Goal: Information Seeking & Learning: Learn about a topic

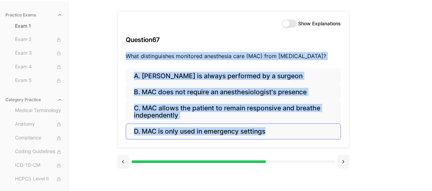
drag, startPoint x: 125, startPoint y: 56, endPoint x: 317, endPoint y: 131, distance: 205.5
click at [317, 131] on div "Show Explanations Question 67 What distinguishes monitored anesthesia care (MAC…" at bounding box center [233, 79] width 232 height 137
copy div "What distinguishes monitored anesthesia care (MAC) from general anesthesia? A. …"
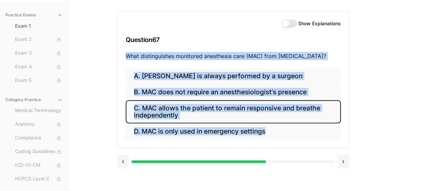
click at [292, 112] on button "C. MAC allows the patient to remain responsive and breathe independently" at bounding box center [233, 111] width 215 height 23
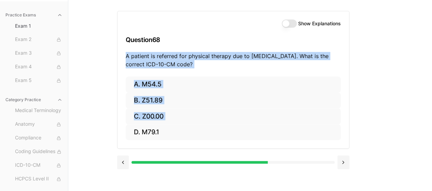
click at [378, 93] on div "Show Explanations Question 68 A patient is referred for physical therapy due to…" at bounding box center [250, 95] width 266 height 191
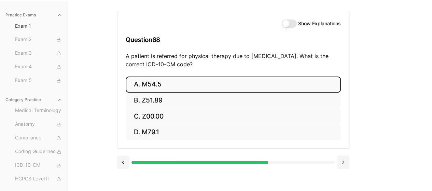
click at [166, 79] on button "A. M54.5" at bounding box center [233, 84] width 215 height 16
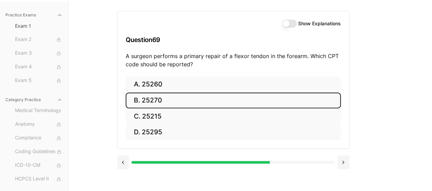
click at [201, 102] on button "B. 25270" at bounding box center [233, 101] width 215 height 16
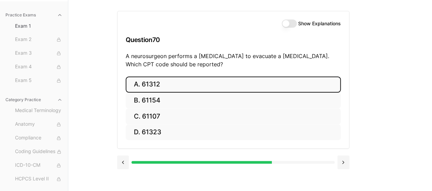
click at [184, 81] on button "A. 61312" at bounding box center [233, 84] width 215 height 16
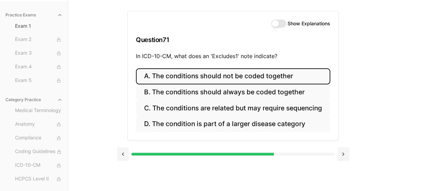
click at [272, 79] on button "A. The conditions should not be coded together" at bounding box center [233, 76] width 194 height 16
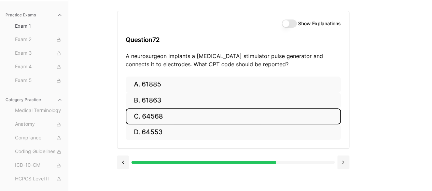
click at [207, 114] on button "C. 64568" at bounding box center [233, 116] width 215 height 16
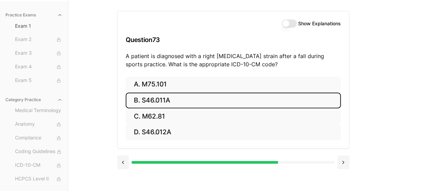
click at [195, 97] on button "B. S46.011A" at bounding box center [233, 101] width 215 height 16
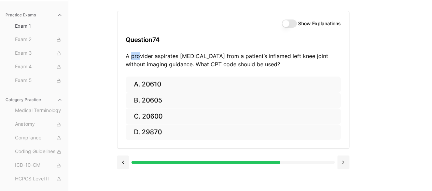
drag, startPoint x: 130, startPoint y: 55, endPoint x: 139, endPoint y: 55, distance: 8.9
click at [139, 55] on p "A provider aspirates synovial fluid from a patient’s inflamed left knee joint w…" at bounding box center [233, 60] width 215 height 16
click at [210, 57] on p "A provider aspirates synovial fluid from a patient’s inflamed left knee joint w…" at bounding box center [233, 60] width 215 height 16
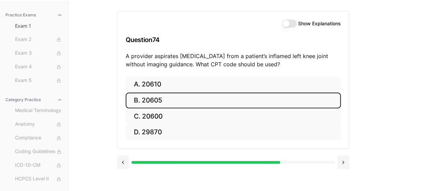
click at [276, 100] on button "B. 20605" at bounding box center [233, 101] width 215 height 16
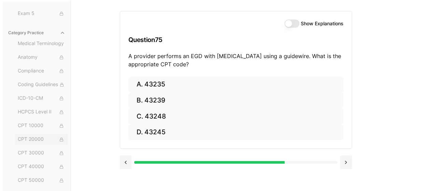
scroll to position [97, 0]
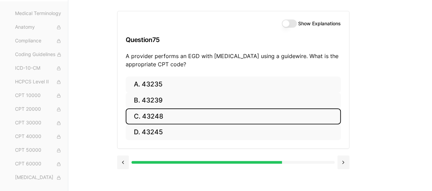
click at [178, 113] on button "C. 43248" at bounding box center [233, 116] width 215 height 16
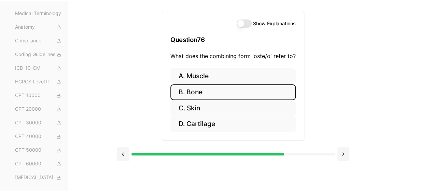
click at [252, 90] on button "B. Bone" at bounding box center [232, 92] width 125 height 16
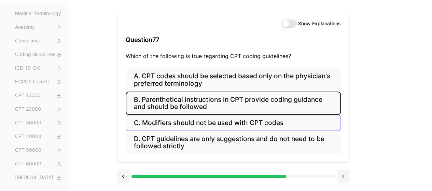
click at [302, 108] on button "B. Parenthetical instructions in CPT provide coding guidance and should be foll…" at bounding box center [233, 103] width 215 height 23
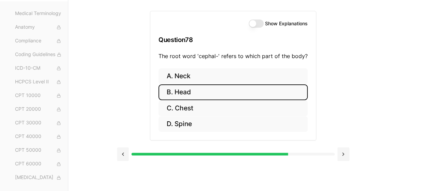
click at [207, 95] on button "B. Head" at bounding box center [232, 92] width 149 height 16
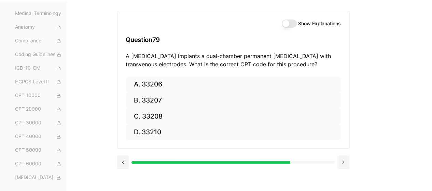
click at [115, 162] on div "Practice Exams Exam 1 Exam 2 Exam 3 Exam 4 Exam 5 Category Practice Medical Ter…" at bounding box center [216, 95] width 432 height 191
click at [118, 162] on button at bounding box center [123, 162] width 12 height 14
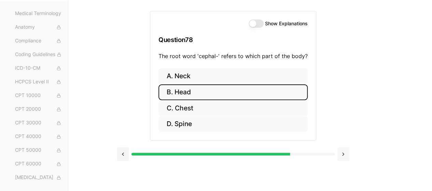
click at [345, 156] on button at bounding box center [343, 154] width 12 height 14
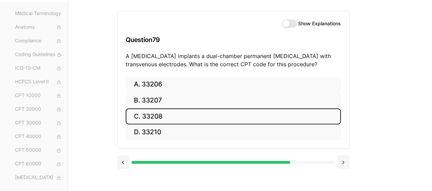
click at [178, 113] on button "C. 33208" at bounding box center [233, 116] width 215 height 16
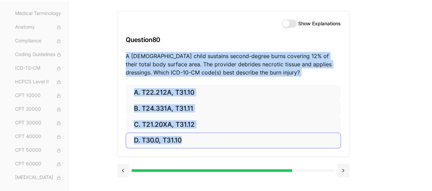
drag, startPoint x: 124, startPoint y: 55, endPoint x: 189, endPoint y: 136, distance: 104.0
click at [189, 136] on div "Show Explanations Question 80 A 4-year-old child sustains second-degree burns c…" at bounding box center [233, 84] width 232 height 146
copy div "A 4-year-old child sustains second-degree burns covering 12% of their total bod…"
click at [373, 124] on div "Show Explanations Question 80 A 4-year-old child sustains second-degree burns c…" at bounding box center [250, 95] width 266 height 191
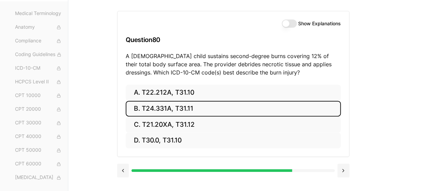
click at [188, 109] on button "B. T24.331A, T31.11" at bounding box center [233, 109] width 215 height 16
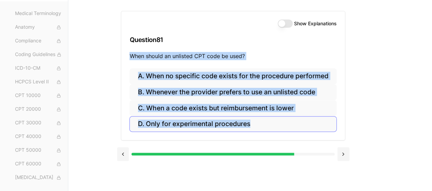
drag, startPoint x: 126, startPoint y: 56, endPoint x: 256, endPoint y: 126, distance: 147.4
click at [256, 126] on div "Show Explanations Question 81 When should an unlisted CPT code be used? A. When…" at bounding box center [233, 75] width 224 height 129
copy div "When should an unlisted CPT code be used? A. When no specific code exists for t…"
click at [403, 71] on div "Practice Exams Exam 1 Exam 2 Exam 3 Exam 4 Exam 5 Category Practice Medical Ter…" at bounding box center [216, 95] width 432 height 191
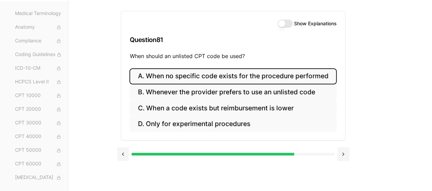
click at [231, 73] on button "A. When no specific code exists for the procedure performed" at bounding box center [232, 76] width 207 height 16
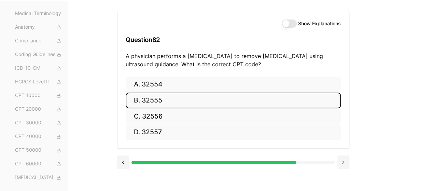
click at [215, 96] on button "B. 32555" at bounding box center [233, 101] width 215 height 16
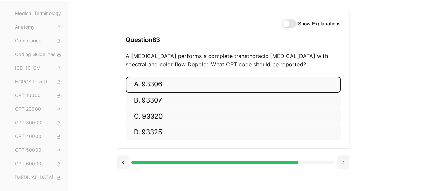
click at [184, 84] on button "A. 93306" at bounding box center [233, 84] width 215 height 16
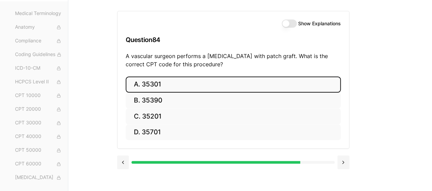
click at [179, 82] on button "A. 35301" at bounding box center [233, 84] width 215 height 16
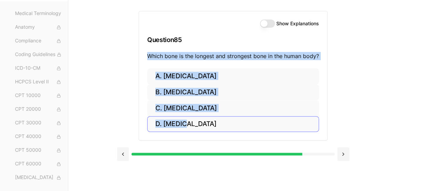
drag, startPoint x: 142, startPoint y: 51, endPoint x: 184, endPoint y: 124, distance: 83.5
click at [184, 124] on div "Show Explanations Question 85 Which bone is the longest and strongest bone in t…" at bounding box center [233, 75] width 189 height 129
copy div "Which bone is the longest and strongest bone in the human body? A. Humerus B. F…"
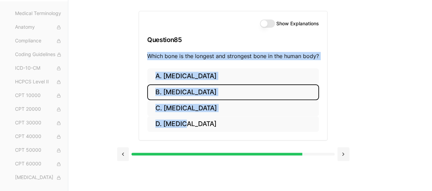
click at [288, 89] on button "B. Femur" at bounding box center [233, 92] width 172 height 16
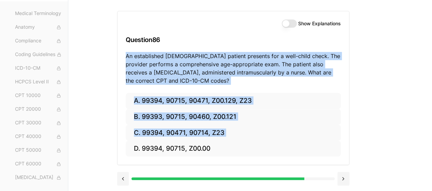
click at [410, 108] on div "Practice Exams Exam 1 Exam 2 Exam 3 Exam 4 Exam 5 Category Practice Medical Ter…" at bounding box center [216, 95] width 432 height 191
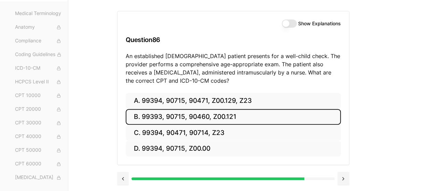
click at [260, 120] on button "B. 99393, 90715, 90460, Z00.121" at bounding box center [233, 117] width 215 height 16
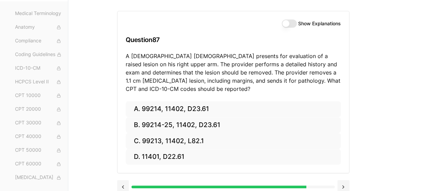
click at [170, 57] on p "A 63-year-old male presents for evaluation of a raised lesion on his right uppe…" at bounding box center [233, 72] width 215 height 41
drag, startPoint x: 175, startPoint y: 55, endPoint x: 185, endPoint y: 56, distance: 10.0
click at [185, 56] on p "A 63-year-old male presents for evaluation of a raised lesion on his right uppe…" at bounding box center [233, 72] width 215 height 41
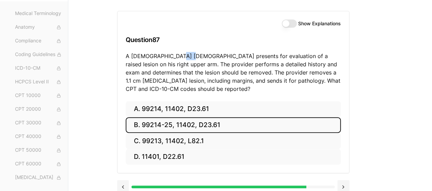
click at [221, 120] on button "B. 99214-25, 11402, D23.61" at bounding box center [233, 125] width 215 height 16
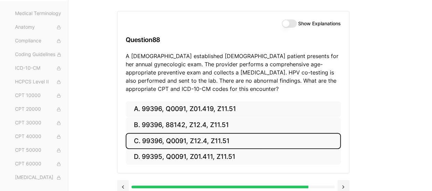
click at [278, 141] on button "C. 99396, Q0091, Z12.4, Z11.51" at bounding box center [233, 141] width 215 height 16
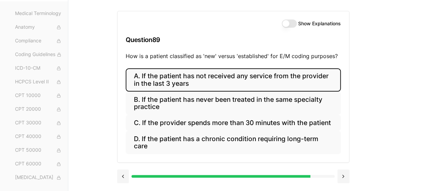
click at [303, 77] on button "A. If the patient has not received any service from the provider in the last 3 …" at bounding box center [233, 79] width 215 height 23
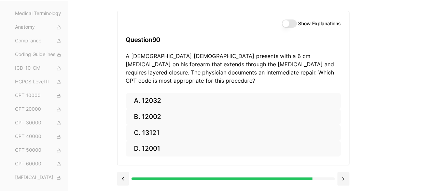
click at [210, 57] on p "A 35-year-old male presents with a 6 cm laceration on his forearm that extends …" at bounding box center [233, 68] width 215 height 33
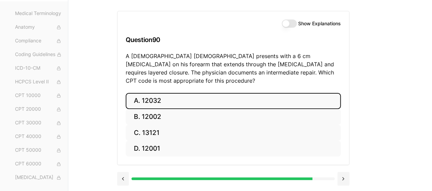
click at [202, 94] on button "A. 12032" at bounding box center [233, 101] width 215 height 16
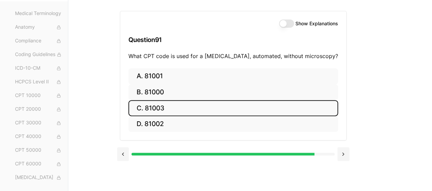
click at [202, 108] on button "C. 81003" at bounding box center [233, 108] width 210 height 16
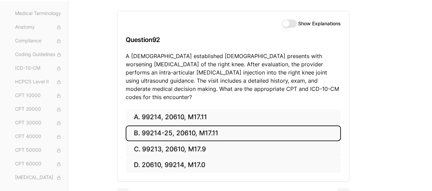
click at [268, 125] on button "B. 99214-25, 20610, M17.11" at bounding box center [233, 133] width 215 height 16
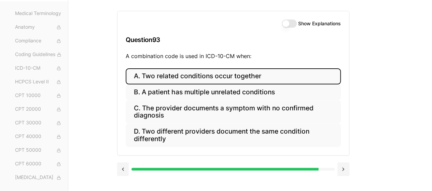
click at [267, 73] on button "A. Two related conditions occur together" at bounding box center [233, 76] width 215 height 16
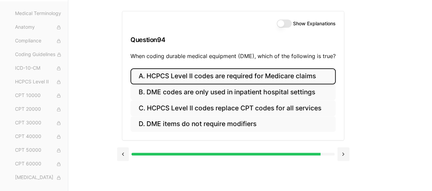
click at [303, 77] on button "A. HCPCS Level II codes are required for Medicare claims" at bounding box center [232, 76] width 205 height 16
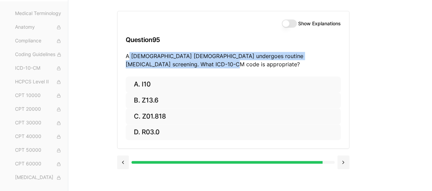
drag, startPoint x: 128, startPoint y: 57, endPoint x: 176, endPoint y: 65, distance: 49.1
click at [176, 65] on p "A 52-year-old male undergoes routine blood pressure screening. What ICD-10-CM c…" at bounding box center [233, 60] width 215 height 16
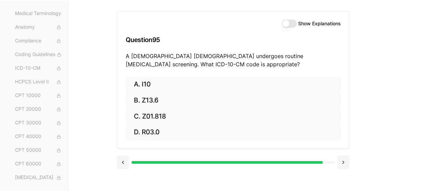
click at [207, 67] on p "A 52-year-old male undergoes routine blood pressure screening. What ICD-10-CM c…" at bounding box center [233, 60] width 215 height 16
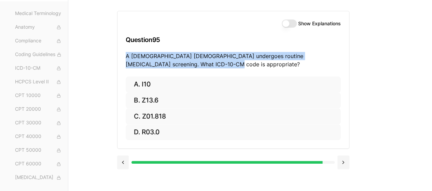
drag, startPoint x: 124, startPoint y: 54, endPoint x: 187, endPoint y: 63, distance: 63.8
click at [187, 63] on div "Show Explanations Question 95 A 52-year-old male undergoes routine blood pressu…" at bounding box center [233, 43] width 232 height 65
copy p "A 52-year-old male undergoes routine blood pressure screening. What ICD-10-CM c…"
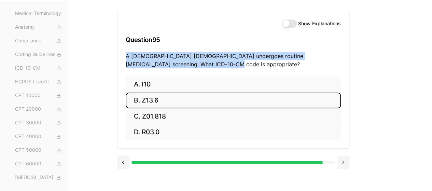
click at [225, 102] on button "B. Z13.6" at bounding box center [233, 101] width 215 height 16
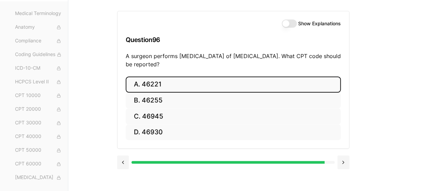
click at [174, 86] on button "A. 46221" at bounding box center [233, 84] width 215 height 16
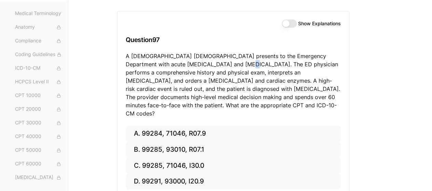
click at [212, 65] on p "A 68-year-old male presents to the Emergency Department with acute chest pain a…" at bounding box center [233, 85] width 215 height 66
drag, startPoint x: 197, startPoint y: 72, endPoint x: 204, endPoint y: 72, distance: 7.2
click at [204, 72] on p "A 68-year-old male presents to the Emergency Department with acute chest pain a…" at bounding box center [233, 85] width 215 height 66
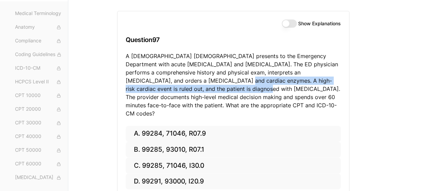
drag, startPoint x: 153, startPoint y: 81, endPoint x: 174, endPoint y: 87, distance: 21.4
click at [174, 87] on p "A 68-year-old male presents to the Emergency Department with acute chest pain a…" at bounding box center [233, 85] width 215 height 66
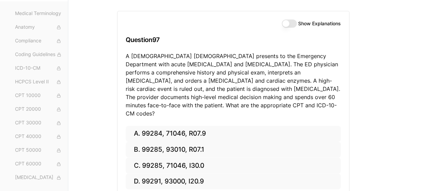
click at [204, 86] on p "A 68-year-old male presents to the Emergency Department with acute chest pain a…" at bounding box center [233, 85] width 215 height 66
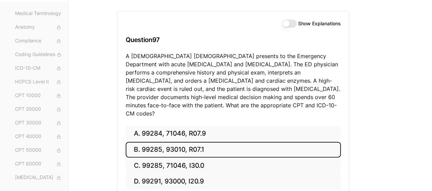
click at [239, 142] on button "B. 99285, 93010, R07.1" at bounding box center [233, 150] width 215 height 16
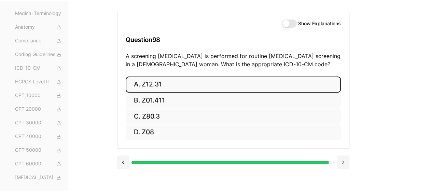
click at [229, 82] on button "A. Z12.31" at bounding box center [233, 84] width 215 height 16
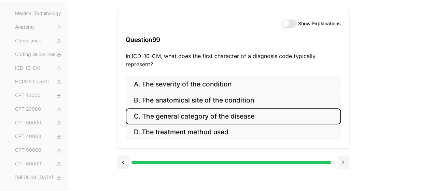
click at [258, 119] on button "C. The general category of the disease" at bounding box center [233, 116] width 215 height 16
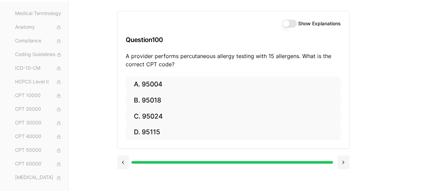
drag, startPoint x: 125, startPoint y: 53, endPoint x: 170, endPoint y: 47, distance: 45.4
click at [170, 47] on div "Show Explanations Question 100 A provider performs percutaneous allergy testing…" at bounding box center [233, 43] width 232 height 65
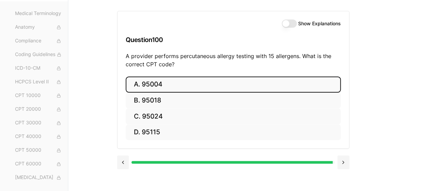
click at [216, 80] on button "A. 95004" at bounding box center [233, 84] width 215 height 16
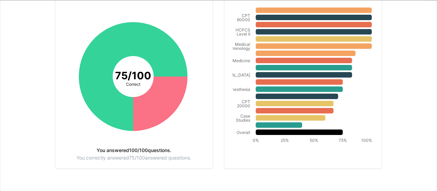
scroll to position [137, 0]
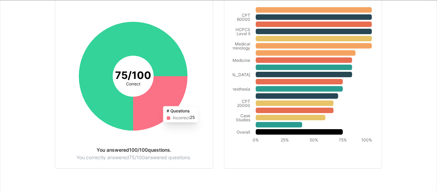
click at [161, 88] on icon at bounding box center [160, 103] width 54 height 54
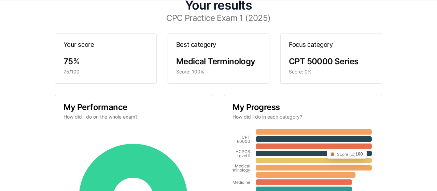
scroll to position [0, 0]
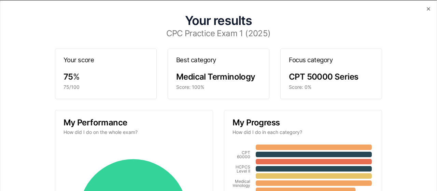
click at [317, 78] on span "CPT 50000 Series" at bounding box center [323, 77] width 69 height 10
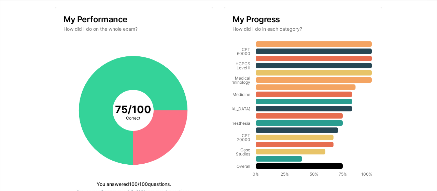
scroll to position [137, 0]
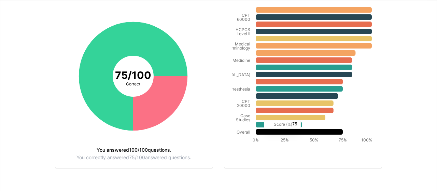
click at [258, 134] on icon at bounding box center [299, 131] width 87 height 5
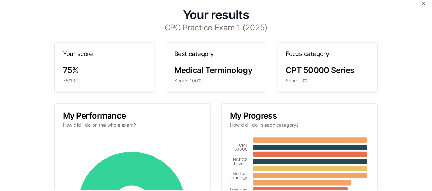
scroll to position [0, 0]
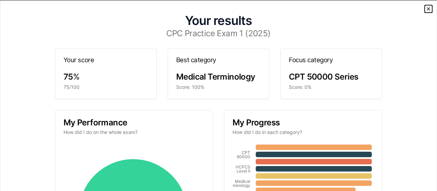
click at [426, 10] on icon "button" at bounding box center [428, 8] width 5 height 5
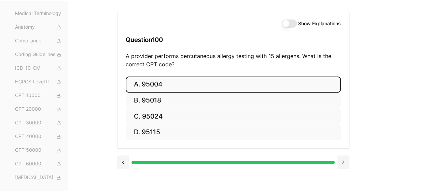
click at [295, 24] on button "Show Explanations" at bounding box center [289, 23] width 15 height 8
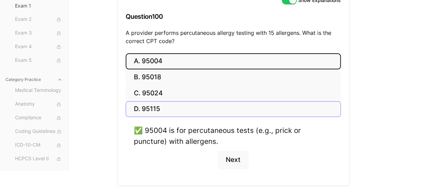
scroll to position [105, 0]
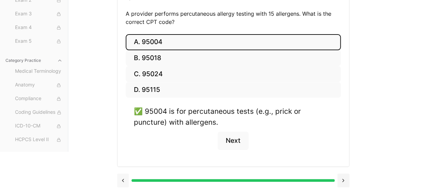
click at [124, 176] on button at bounding box center [123, 180] width 12 height 14
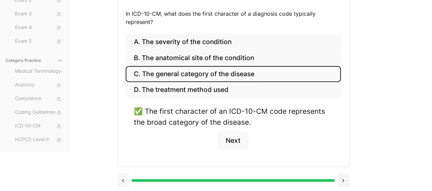
click at [124, 176] on button at bounding box center [123, 180] width 12 height 14
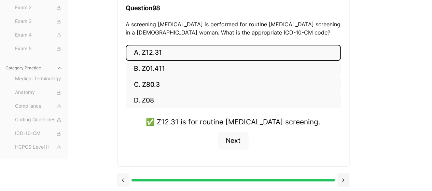
click at [124, 176] on button at bounding box center [123, 180] width 12 height 14
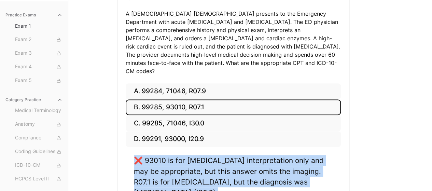
click at [124, 176] on div "A. 99284, 71046, R07.9 B. 99285, 93010, R07.1 C. 99285, 71046, I30.0 D. 99291, …" at bounding box center [233, 159] width 232 height 153
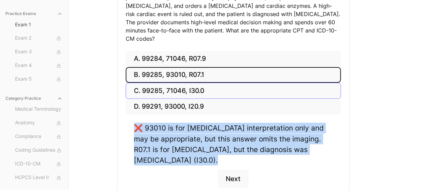
scroll to position [139, 0]
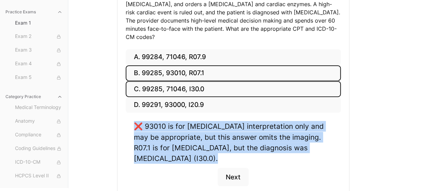
click at [228, 82] on button "C. 99285, 71046, I30.0" at bounding box center [233, 89] width 215 height 16
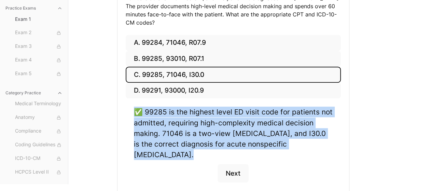
scroll to position [167, 0]
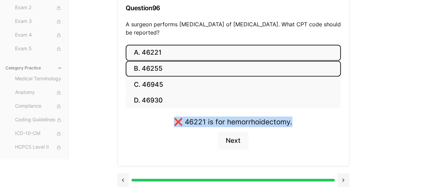
click at [185, 67] on button "B. 46255" at bounding box center [233, 69] width 215 height 16
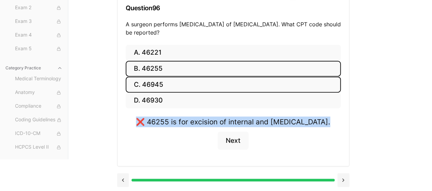
click at [179, 82] on button "C. 46945" at bounding box center [233, 84] width 215 height 16
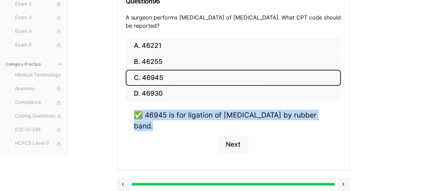
scroll to position [105, 0]
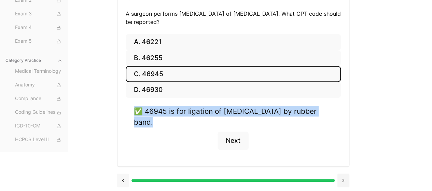
click at [126, 180] on button at bounding box center [123, 180] width 12 height 14
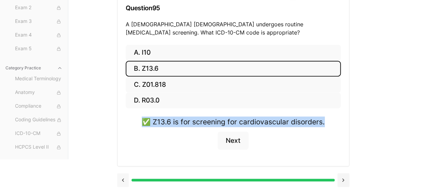
click at [124, 180] on button at bounding box center [123, 180] width 12 height 14
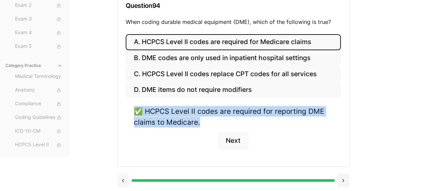
click at [124, 180] on button at bounding box center [123, 180] width 12 height 14
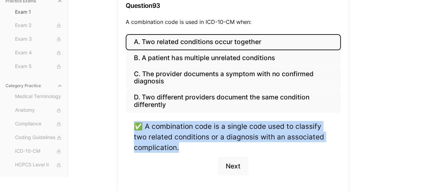
scroll to position [105, 0]
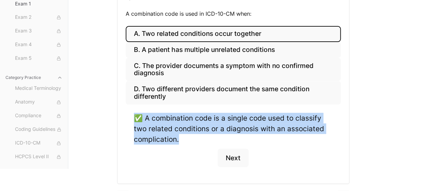
click at [124, 180] on div "A. Two related conditions occur together B. A patient has multiple unrelated co…" at bounding box center [233, 104] width 232 height 157
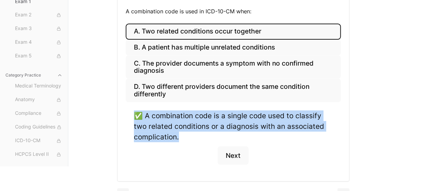
scroll to position [122, 0]
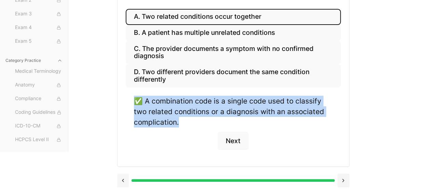
click at [124, 179] on button at bounding box center [123, 180] width 12 height 14
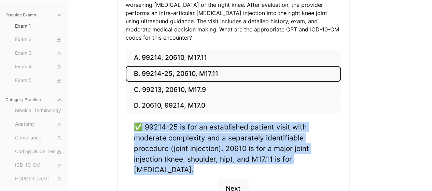
click at [124, 179] on div "A. 99214, 20610, M17.11 B. 99214-25, 20610, M17.11 C. 99213, 20610, M17.9 D. 20…" at bounding box center [233, 132] width 232 height 164
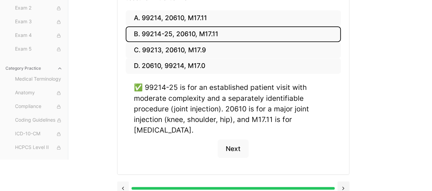
click at [126, 181] on button at bounding box center [123, 188] width 12 height 14
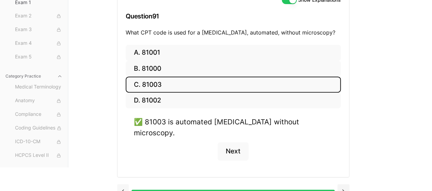
click at [126, 184] on button at bounding box center [123, 191] width 12 height 14
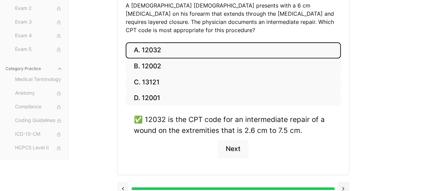
click at [126, 182] on button at bounding box center [123, 189] width 12 height 14
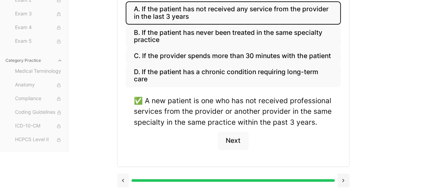
click at [126, 179] on button at bounding box center [123, 180] width 12 height 14
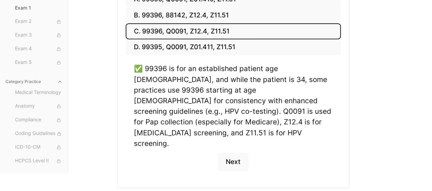
click at [115, 180] on div "Practice Exams Exam 1 Exam 2 Exam 3 Exam 4 Exam 5 Category Practice Medical Ter…" at bounding box center [216, 72] width 432 height 282
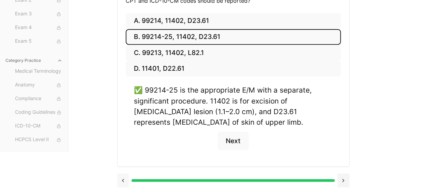
click at [122, 179] on button at bounding box center [123, 180] width 12 height 14
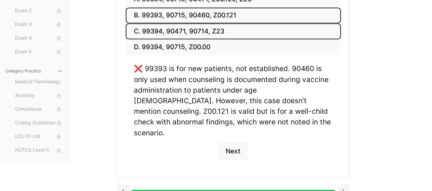
click at [220, 24] on button "C. 99394, 90471, 90714, Z23" at bounding box center [233, 31] width 215 height 16
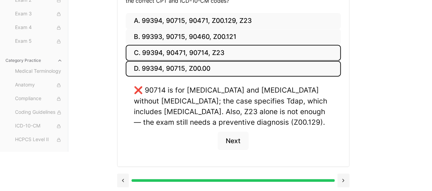
click at [229, 61] on button "D. 99394, 90715, Z00.00" at bounding box center [233, 69] width 215 height 16
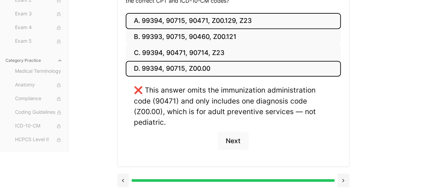
click at [229, 13] on button "A. 99394, 90715, 90471, Z00.129, Z23" at bounding box center [233, 21] width 215 height 16
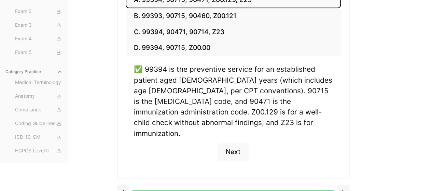
scroll to position [164, 0]
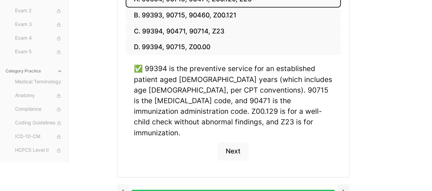
click at [126, 184] on button at bounding box center [123, 191] width 12 height 14
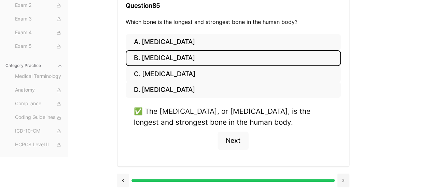
click at [125, 177] on button at bounding box center [123, 180] width 12 height 14
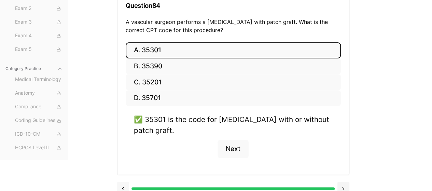
scroll to position [105, 0]
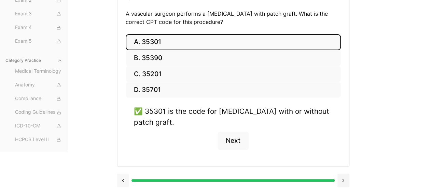
click at [125, 177] on button at bounding box center [123, 180] width 12 height 14
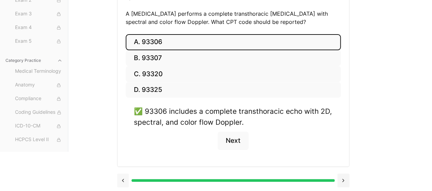
click at [125, 177] on button at bounding box center [123, 180] width 12 height 14
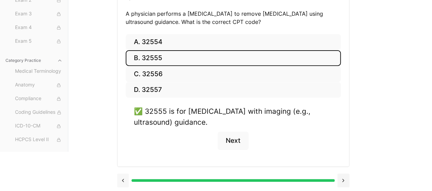
click at [125, 177] on button at bounding box center [123, 180] width 12 height 14
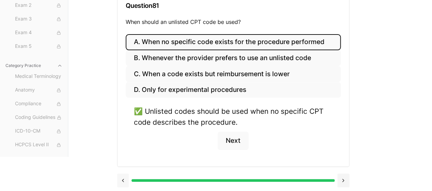
click at [125, 177] on button at bounding box center [123, 180] width 12 height 14
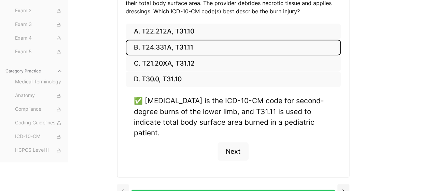
click at [125, 184] on button at bounding box center [123, 191] width 12 height 14
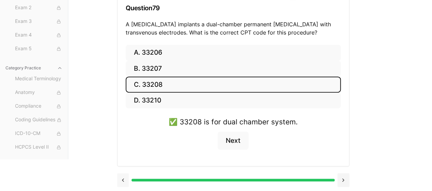
click at [125, 177] on button at bounding box center [123, 180] width 12 height 14
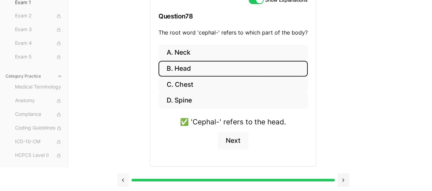
click at [125, 177] on button at bounding box center [123, 180] width 12 height 14
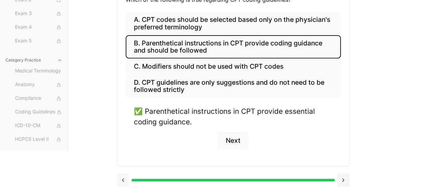
click at [125, 177] on button at bounding box center [123, 180] width 12 height 14
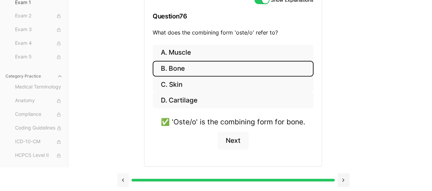
click at [123, 176] on button at bounding box center [123, 180] width 12 height 14
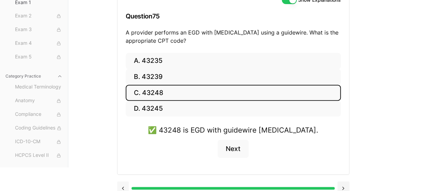
scroll to position [95, 0]
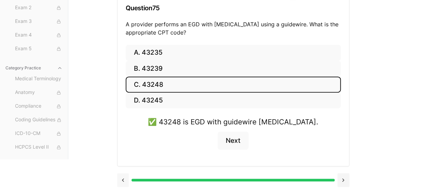
click at [123, 177] on button at bounding box center [123, 180] width 12 height 14
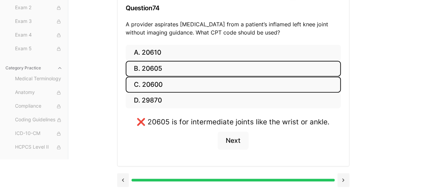
click at [164, 89] on button "C. 20600" at bounding box center [233, 84] width 215 height 16
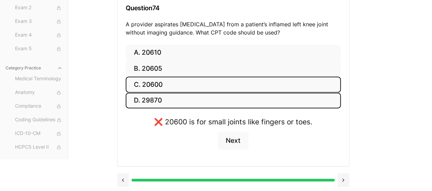
click at [163, 95] on button "D. 29870" at bounding box center [233, 101] width 215 height 16
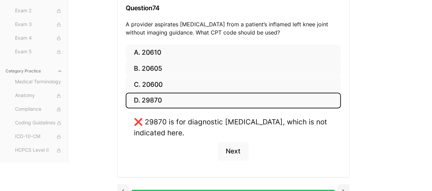
click at [164, 38] on div "Show Explanations Question 74 A provider aspirates synovial fluid from a patien…" at bounding box center [233, 12] width 232 height 65
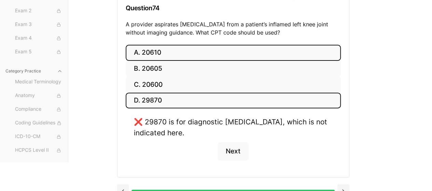
click at [166, 52] on button "A. 20610" at bounding box center [233, 53] width 215 height 16
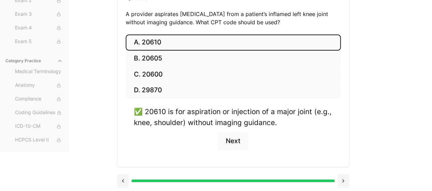
scroll to position [105, 0]
click at [123, 177] on button at bounding box center [123, 180] width 12 height 14
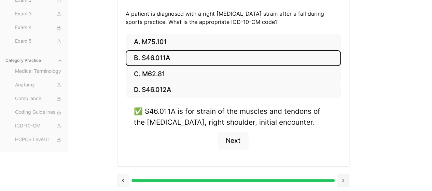
click at [123, 177] on button at bounding box center [123, 180] width 12 height 14
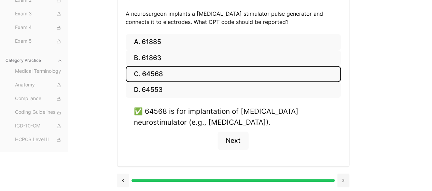
click at [123, 177] on button at bounding box center [123, 180] width 12 height 14
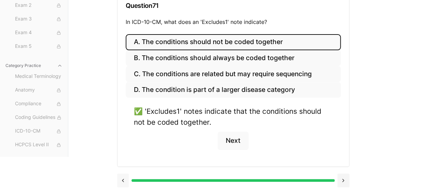
click at [123, 177] on button at bounding box center [123, 180] width 12 height 14
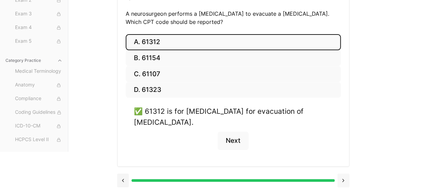
click at [347, 181] on button at bounding box center [343, 180] width 12 height 14
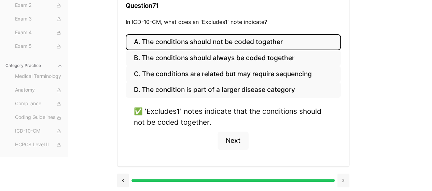
click at [346, 181] on button at bounding box center [343, 180] width 12 height 14
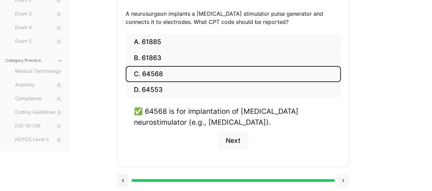
click at [346, 181] on button at bounding box center [343, 180] width 12 height 14
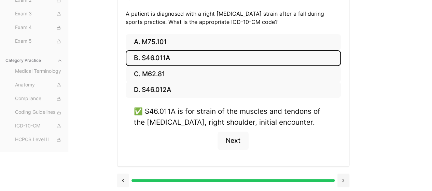
click at [125, 181] on button at bounding box center [123, 180] width 12 height 14
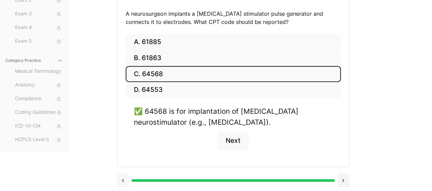
click at [125, 181] on button at bounding box center [123, 180] width 12 height 14
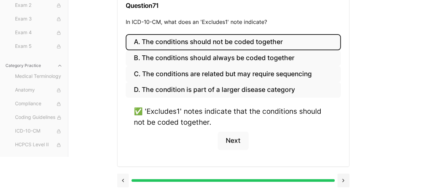
click at [125, 181] on button at bounding box center [123, 180] width 12 height 14
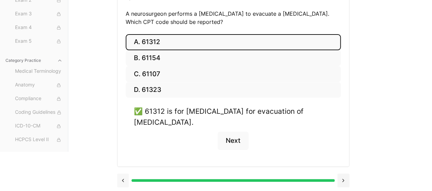
click at [125, 181] on button at bounding box center [123, 180] width 12 height 14
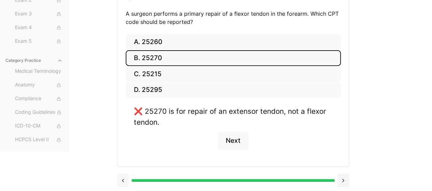
click at [125, 181] on button at bounding box center [123, 180] width 12 height 14
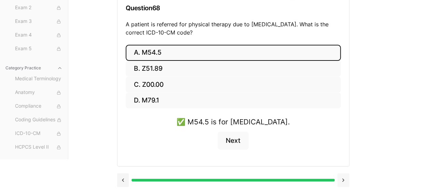
click at [345, 181] on button at bounding box center [343, 180] width 12 height 14
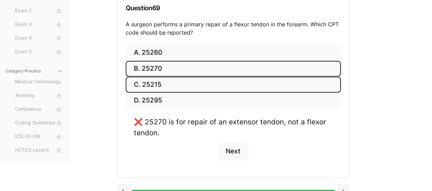
click at [199, 82] on button "C. 25215" at bounding box center [233, 84] width 215 height 16
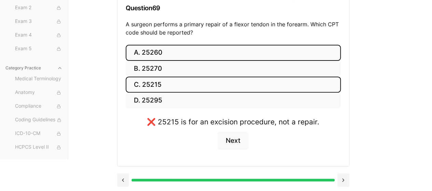
click at [192, 45] on button "A. 25260" at bounding box center [233, 53] width 215 height 16
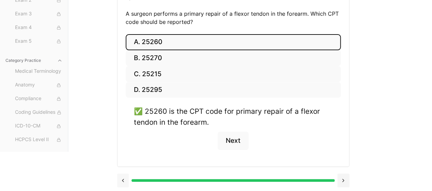
click at [125, 177] on button at bounding box center [123, 180] width 12 height 14
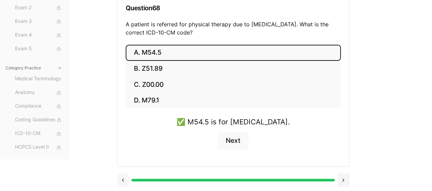
click at [125, 177] on button at bounding box center [123, 180] width 12 height 14
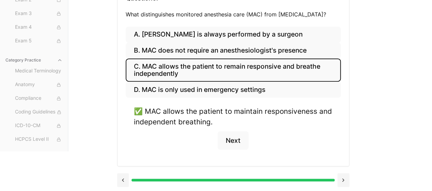
click at [125, 178] on button at bounding box center [123, 180] width 12 height 14
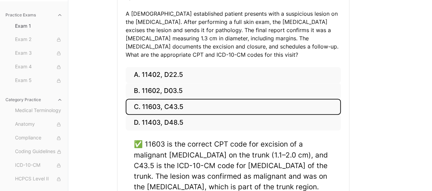
click at [126, 178] on div "✅ 11603 is the correct CPT code for excision of a malignant skin lesion on the …" at bounding box center [233, 181] width 215 height 84
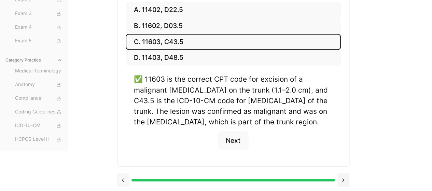
click at [127, 174] on button at bounding box center [123, 180] width 12 height 14
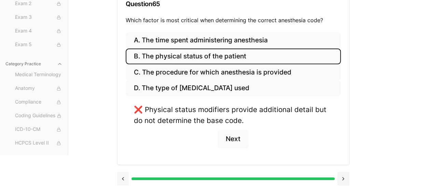
scroll to position [97, 0]
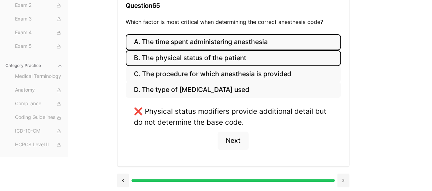
click at [233, 43] on button "A. The time spent administering anesthesia" at bounding box center [233, 42] width 215 height 16
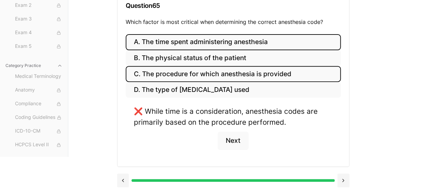
click at [241, 80] on button "C. The procedure for which anesthesia is provided" at bounding box center [233, 74] width 215 height 16
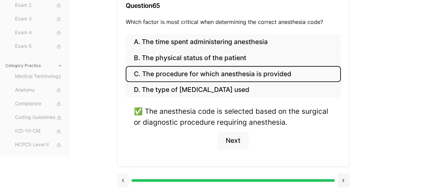
click at [122, 178] on button at bounding box center [123, 180] width 12 height 14
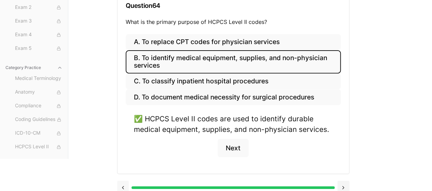
click at [122, 178] on div at bounding box center [233, 187] width 232 height 26
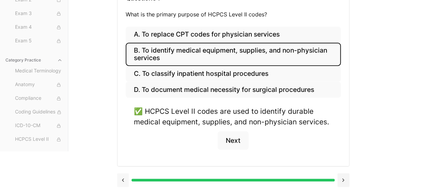
click at [124, 183] on button at bounding box center [123, 180] width 12 height 14
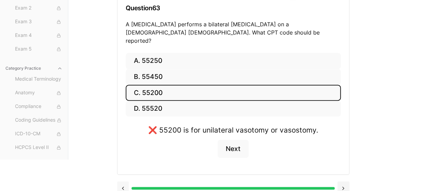
click at [123, 183] on button at bounding box center [123, 188] width 12 height 14
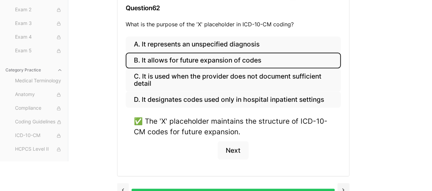
scroll to position [104, 0]
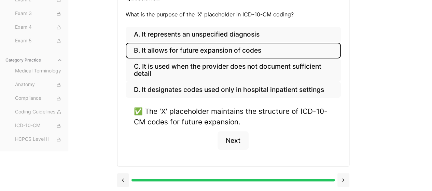
click at [347, 181] on button at bounding box center [343, 180] width 12 height 14
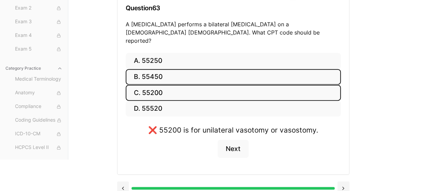
click at [224, 69] on button "B. 55450" at bounding box center [233, 77] width 215 height 16
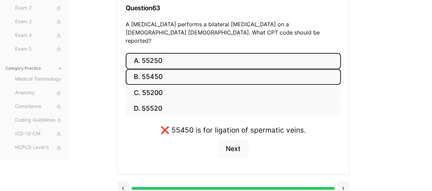
click at [216, 53] on button "A. 55250" at bounding box center [233, 61] width 215 height 16
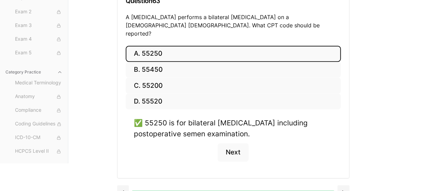
scroll to position [105, 0]
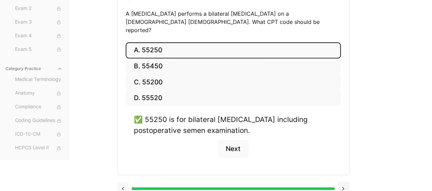
click at [121, 182] on button at bounding box center [123, 189] width 12 height 14
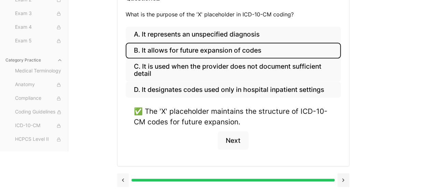
click at [122, 177] on button at bounding box center [123, 180] width 12 height 14
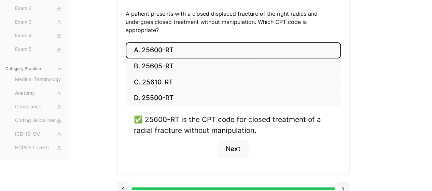
click at [123, 182] on button at bounding box center [123, 189] width 12 height 14
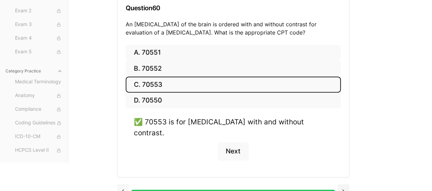
click at [123, 184] on button at bounding box center [123, 191] width 12 height 14
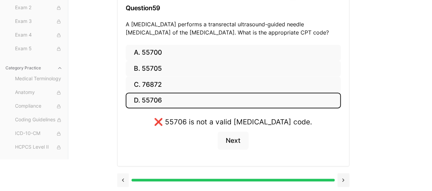
click at [123, 177] on button at bounding box center [123, 180] width 12 height 14
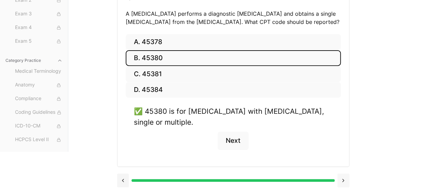
click at [341, 180] on button at bounding box center [343, 180] width 12 height 14
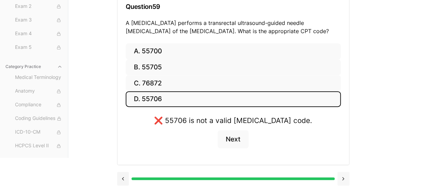
scroll to position [95, 0]
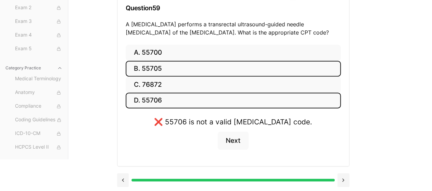
click at [209, 61] on button "B. 55705" at bounding box center [233, 69] width 215 height 16
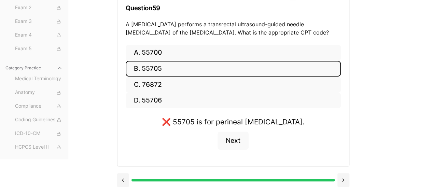
click at [209, 42] on div "Show Explanations Question 59 A urologist performs a transrectal ultrasound-gui…" at bounding box center [233, 12] width 232 height 65
click at [209, 43] on div "Show Explanations Question 59 A urologist performs a transrectal ultrasound-gui…" at bounding box center [233, 12] width 232 height 65
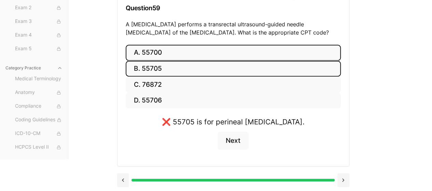
click at [209, 46] on button "A. 55700" at bounding box center [233, 53] width 215 height 16
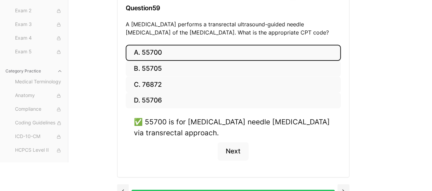
scroll to position [105, 0]
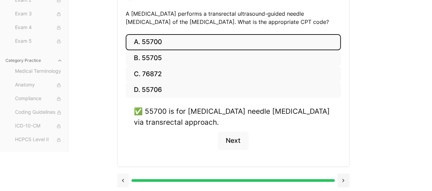
click at [120, 179] on button at bounding box center [123, 180] width 12 height 14
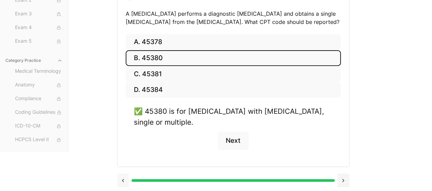
click at [122, 179] on button at bounding box center [123, 180] width 12 height 14
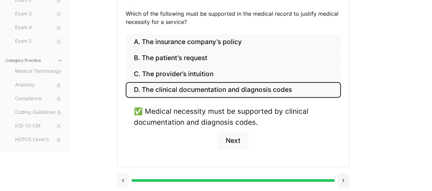
click at [122, 179] on button at bounding box center [123, 180] width 12 height 14
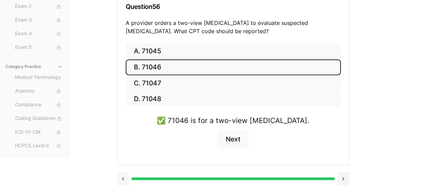
scroll to position [95, 0]
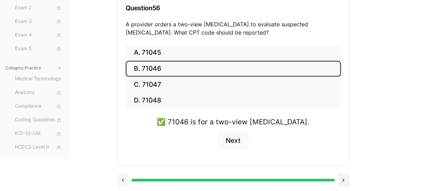
click at [122, 179] on button at bounding box center [123, 180] width 12 height 14
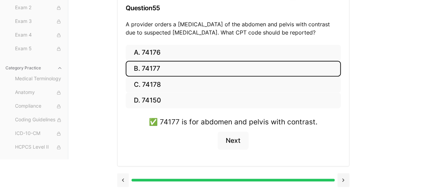
click at [122, 179] on button at bounding box center [123, 180] width 12 height 14
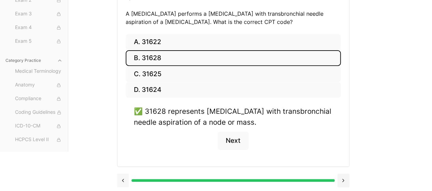
click at [122, 179] on button at bounding box center [123, 180] width 12 height 14
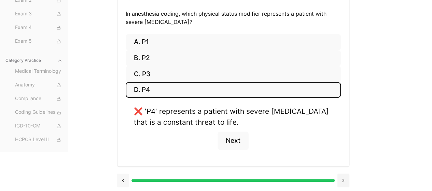
click at [122, 179] on button at bounding box center [123, 180] width 12 height 14
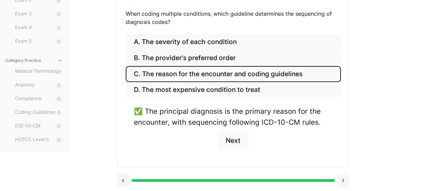
click at [346, 177] on button at bounding box center [343, 180] width 12 height 14
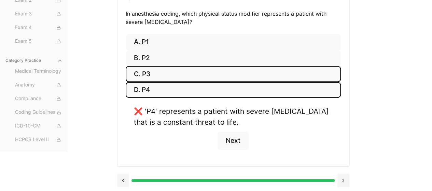
click at [202, 70] on button "C. P3" at bounding box center [233, 74] width 215 height 16
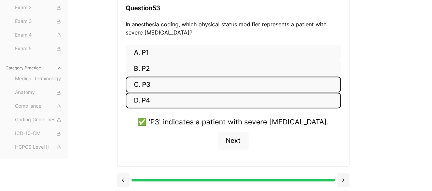
click at [186, 103] on button "D. P4" at bounding box center [233, 101] width 215 height 16
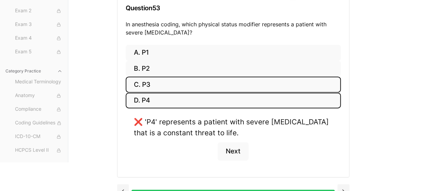
click at [206, 79] on button "C. P3" at bounding box center [233, 84] width 215 height 16
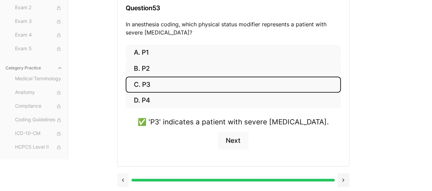
click at [121, 178] on button at bounding box center [123, 180] width 12 height 14
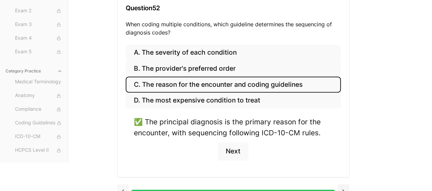
click at [121, 178] on div at bounding box center [233, 190] width 232 height 26
click at [123, 187] on button at bounding box center [123, 191] width 12 height 14
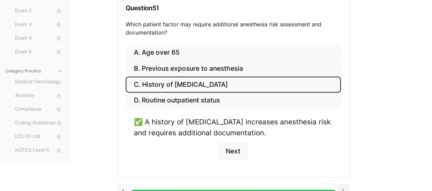
click at [123, 187] on button at bounding box center [123, 191] width 12 height 14
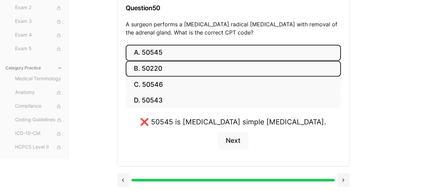
click at [199, 68] on button "B. 50220" at bounding box center [233, 69] width 215 height 16
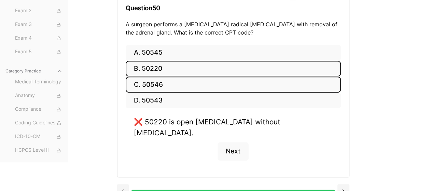
click at [194, 80] on button "C. 50546" at bounding box center [233, 84] width 215 height 16
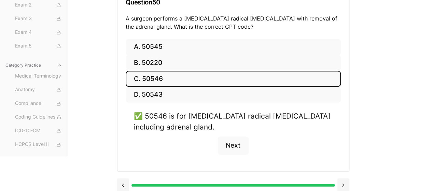
scroll to position [105, 0]
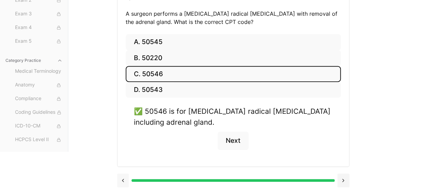
click at [123, 179] on button at bounding box center [123, 180] width 12 height 14
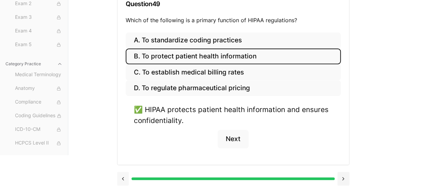
scroll to position [97, 0]
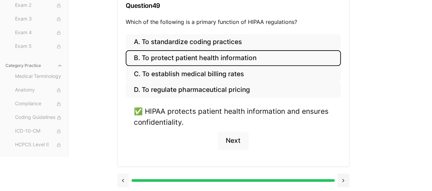
click at [123, 179] on button at bounding box center [123, 180] width 12 height 14
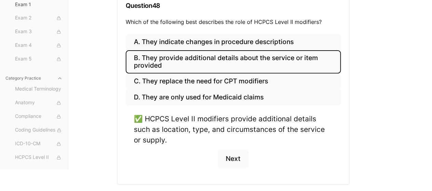
scroll to position [105, 0]
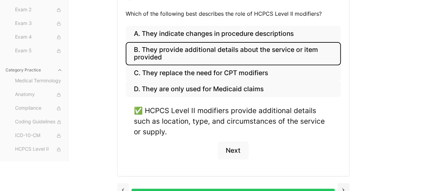
click at [123, 179] on div at bounding box center [233, 189] width 232 height 26
click at [123, 188] on button at bounding box center [123, 190] width 12 height 14
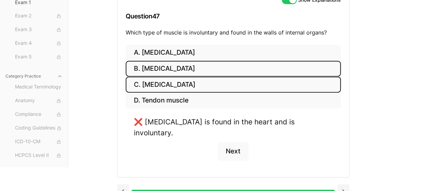
click at [234, 84] on button "C. Smooth muscle" at bounding box center [233, 84] width 215 height 16
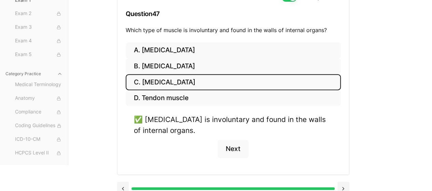
scroll to position [97, 0]
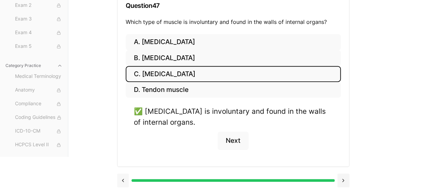
click at [122, 179] on button at bounding box center [123, 180] width 12 height 14
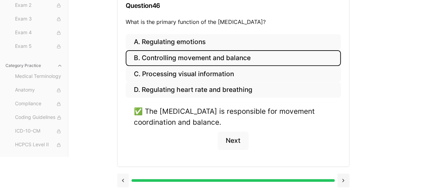
click at [122, 179] on button at bounding box center [123, 180] width 12 height 14
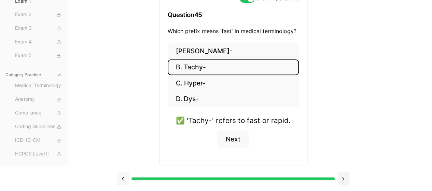
scroll to position [86, 0]
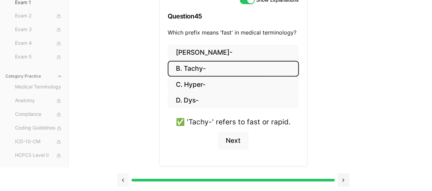
click at [122, 179] on button at bounding box center [123, 180] width 12 height 14
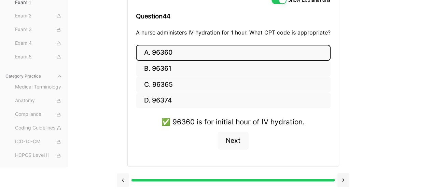
click at [122, 179] on button at bounding box center [123, 180] width 12 height 14
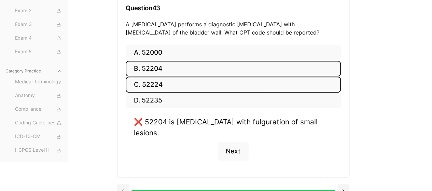
click at [204, 86] on button "C. 52224" at bounding box center [233, 84] width 215 height 16
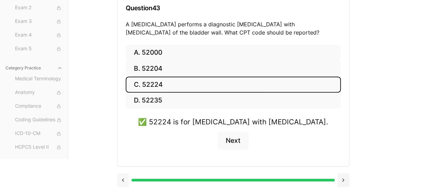
click at [123, 179] on button at bounding box center [123, 180] width 12 height 14
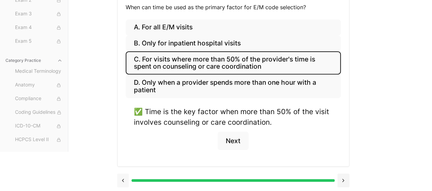
click at [126, 179] on button at bounding box center [123, 180] width 12 height 14
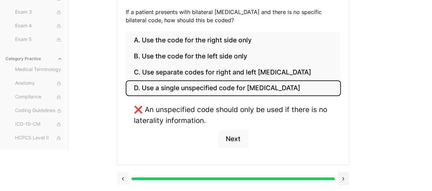
scroll to position [105, 0]
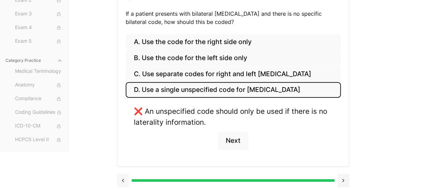
click at [125, 179] on button at bounding box center [123, 180] width 12 height 14
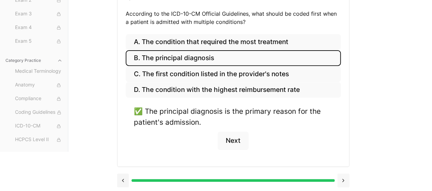
click at [342, 179] on button at bounding box center [343, 180] width 12 height 14
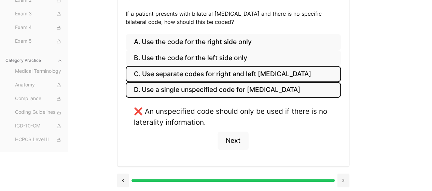
click at [271, 66] on button "C. Use separate codes for right and left otitis media" at bounding box center [233, 74] width 215 height 16
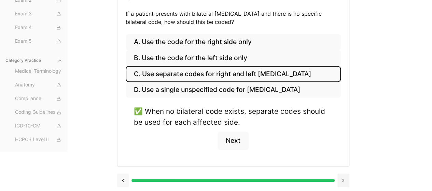
click at [122, 180] on button at bounding box center [123, 180] width 12 height 14
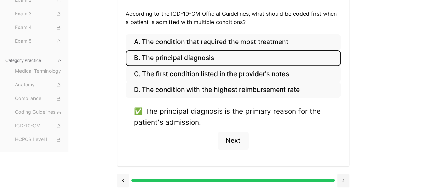
click at [122, 180] on button at bounding box center [123, 180] width 12 height 14
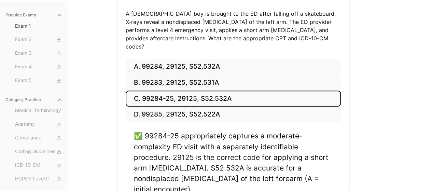
click at [122, 180] on div "A. 99284, 29125, S52.532A B. 99283, 29125, S52.531A C. 99284-25, 29125, S52.532…" at bounding box center [233, 146] width 232 height 174
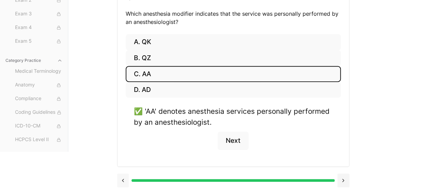
click at [126, 179] on button at bounding box center [123, 180] width 12 height 14
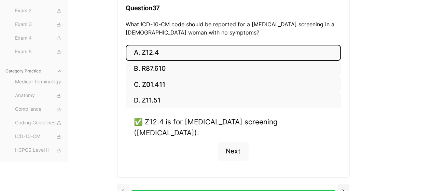
click at [126, 184] on button at bounding box center [123, 191] width 12 height 14
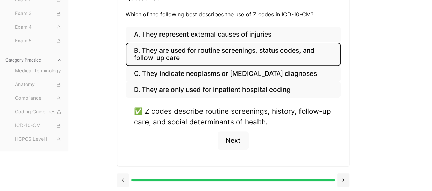
click at [126, 179] on button at bounding box center [123, 180] width 12 height 14
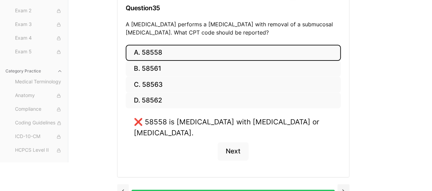
click at [126, 184] on button at bounding box center [123, 191] width 12 height 14
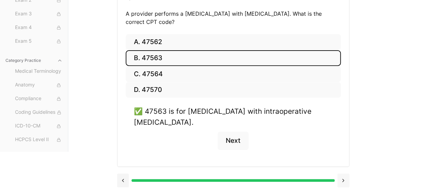
click at [343, 175] on button at bounding box center [343, 180] width 12 height 14
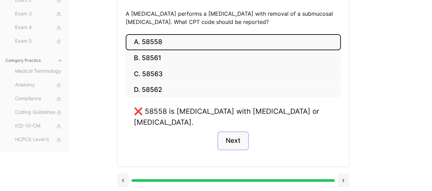
scroll to position [95, 0]
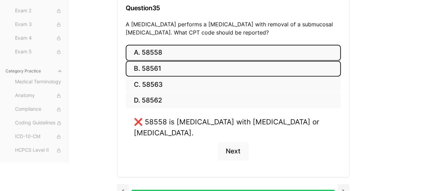
click at [178, 68] on button "B. 58561" at bounding box center [233, 69] width 215 height 16
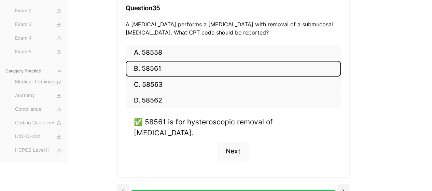
click at [130, 177] on div at bounding box center [233, 190] width 232 height 26
click at [128, 184] on button at bounding box center [123, 191] width 12 height 14
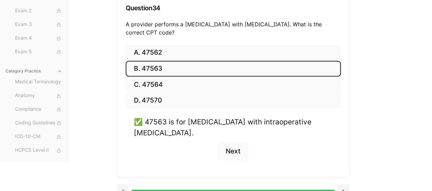
click at [128, 173] on div "A. 47562 B. 47563 C. 47564 D. 47570 ✅ 47563 is for laparoscopic cholecystectomy…" at bounding box center [233, 111] width 232 height 132
click at [126, 179] on div at bounding box center [233, 190] width 232 height 26
click at [127, 185] on button at bounding box center [123, 191] width 12 height 14
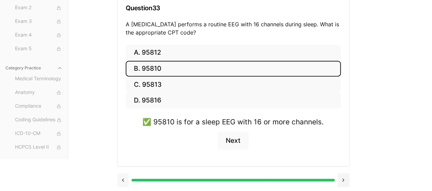
click at [127, 185] on button at bounding box center [123, 180] width 12 height 14
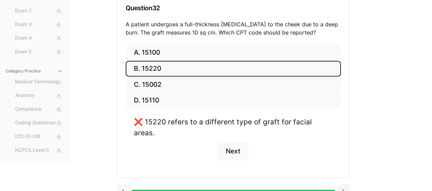
click at [127, 185] on button at bounding box center [123, 191] width 12 height 14
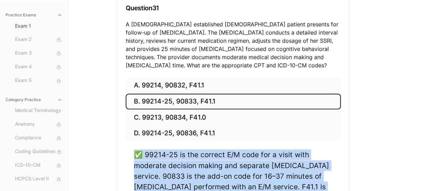
click at [127, 185] on div "✅ 99214-25 is the correct E/M code for a visit with moderate decision making an…" at bounding box center [233, 191] width 215 height 84
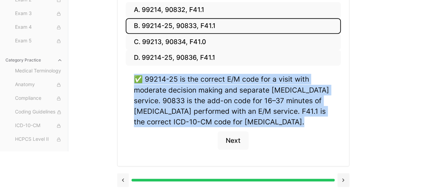
click at [124, 179] on button at bounding box center [123, 180] width 12 height 14
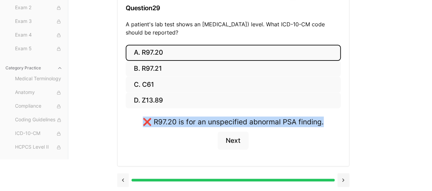
click at [124, 179] on button at bounding box center [123, 180] width 12 height 14
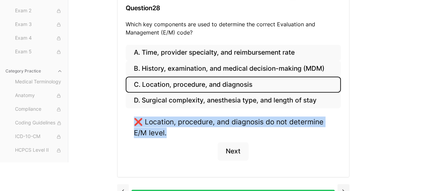
scroll to position [105, 0]
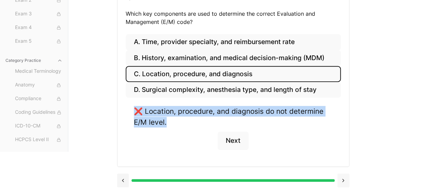
click at [341, 180] on button at bounding box center [343, 180] width 12 height 14
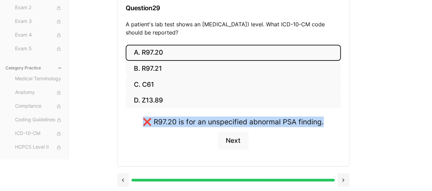
click at [222, 60] on button "A. R97.20" at bounding box center [233, 53] width 215 height 16
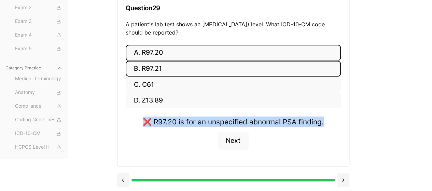
click at [219, 69] on button "B. R97.21" at bounding box center [233, 69] width 215 height 16
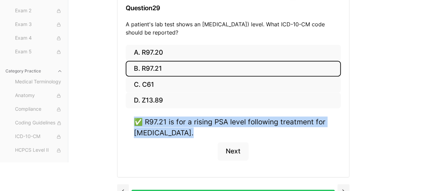
scroll to position [105, 0]
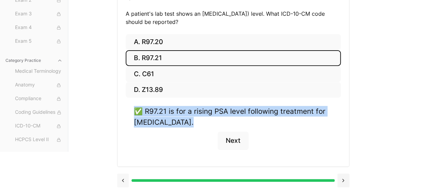
click at [124, 176] on button at bounding box center [123, 180] width 12 height 14
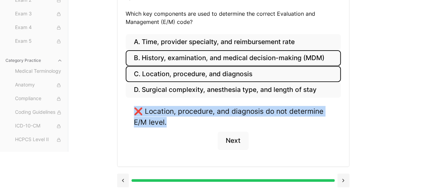
click at [196, 56] on button "B. History, examination, and medical decision-making (MDM)" at bounding box center [233, 58] width 215 height 16
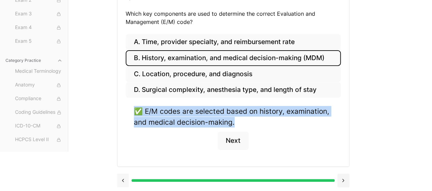
click at [127, 178] on button at bounding box center [123, 180] width 12 height 14
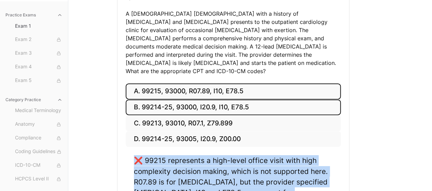
click at [189, 99] on button "B. 99214-25, 93000, I20.9, I10, E78.5" at bounding box center [233, 107] width 215 height 16
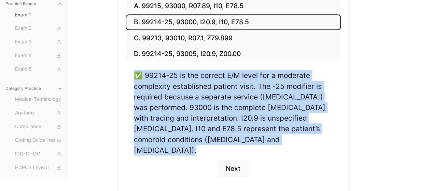
scroll to position [199, 0]
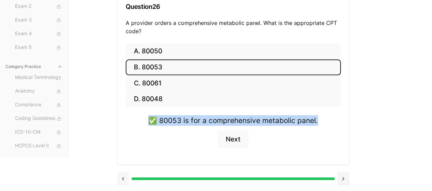
scroll to position [95, 0]
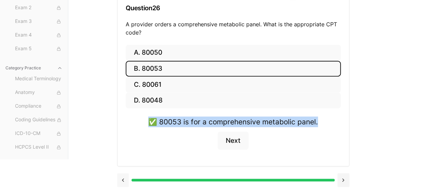
click at [123, 179] on button at bounding box center [123, 180] width 12 height 14
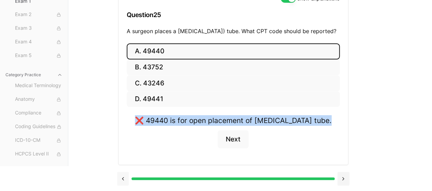
click at [123, 179] on button at bounding box center [123, 179] width 12 height 14
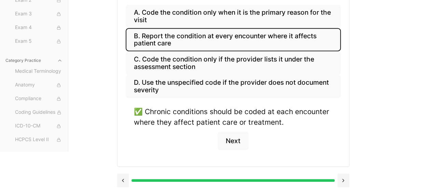
click at [350, 182] on div "Practice Exams Exam 1 Exam 2 Exam 3 Exam 4 Exam 5 Category Practice Medical Ter…" at bounding box center [216, 80] width 432 height 223
click at [344, 178] on button at bounding box center [343, 180] width 12 height 14
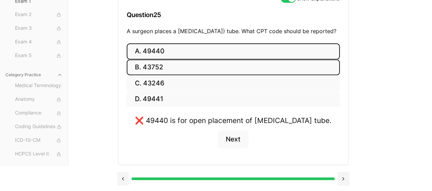
click at [285, 64] on button "B. 43752" at bounding box center [233, 67] width 213 height 16
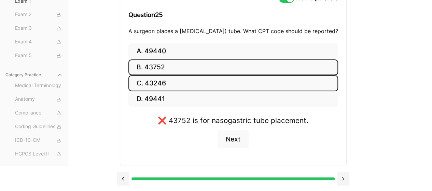
click at [284, 82] on button "C. 43246" at bounding box center [233, 83] width 210 height 16
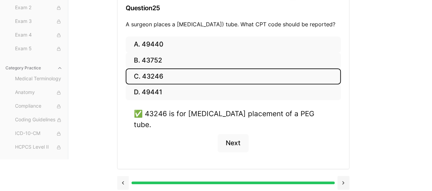
click at [122, 179] on button at bounding box center [123, 183] width 12 height 14
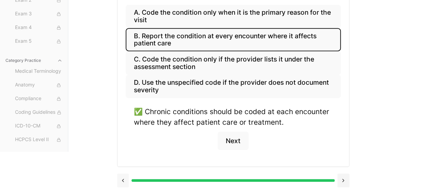
click at [124, 177] on button at bounding box center [123, 180] width 12 height 14
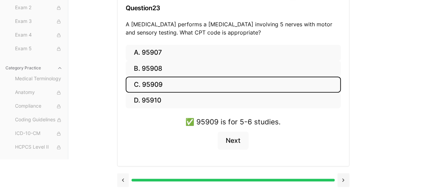
click at [124, 177] on button at bounding box center [123, 180] width 12 height 14
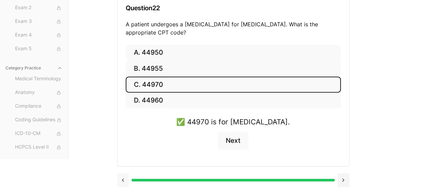
click at [124, 177] on button at bounding box center [123, 180] width 12 height 14
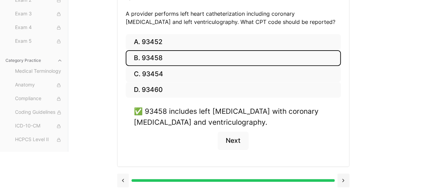
click at [124, 177] on button at bounding box center [123, 180] width 12 height 14
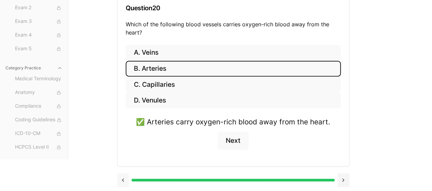
click at [124, 177] on button at bounding box center [123, 180] width 12 height 14
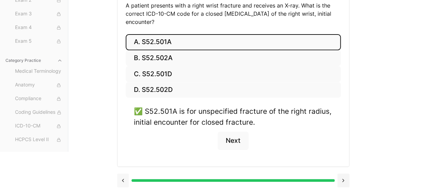
click at [124, 177] on button at bounding box center [123, 180] width 12 height 14
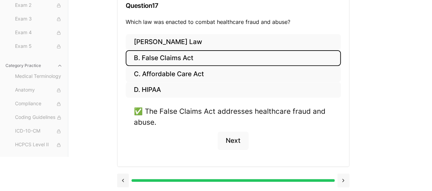
click at [345, 175] on button at bounding box center [343, 180] width 12 height 14
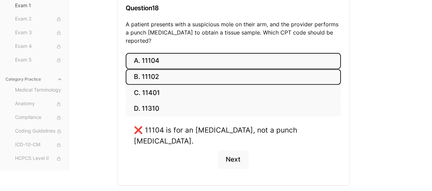
click at [250, 69] on button "B. 11102" at bounding box center [233, 77] width 215 height 16
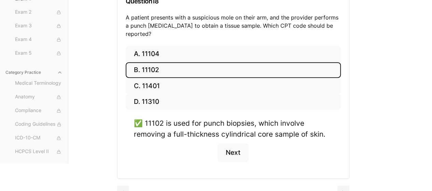
scroll to position [105, 0]
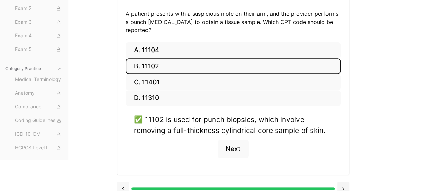
click at [123, 182] on button at bounding box center [123, 189] width 12 height 14
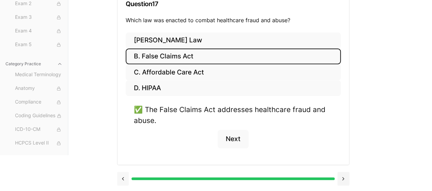
scroll to position [97, 0]
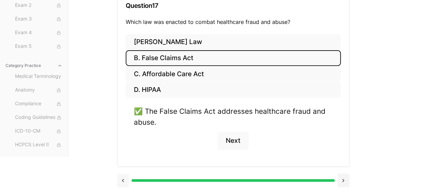
click at [123, 179] on button at bounding box center [123, 180] width 12 height 14
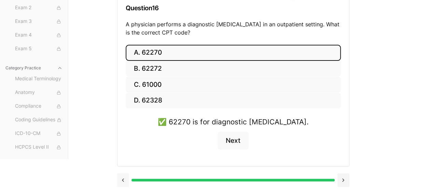
click at [123, 179] on button at bounding box center [123, 180] width 12 height 14
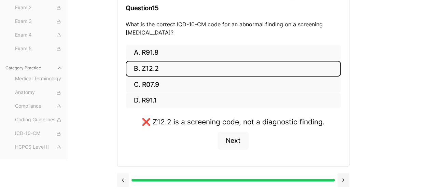
click at [123, 179] on button at bounding box center [123, 180] width 12 height 14
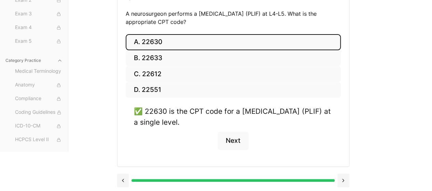
click at [350, 179] on div "Practice Exams Exam 1 Exam 2 Exam 3 Exam 4 Exam 5 Category Practice Medical Ter…" at bounding box center [216, 96] width 432 height 194
click at [348, 179] on button at bounding box center [343, 180] width 12 height 14
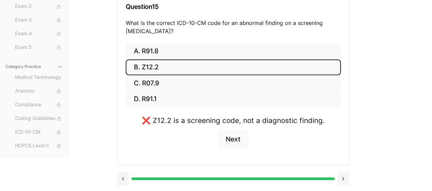
scroll to position [95, 0]
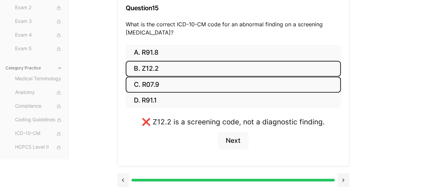
click at [256, 77] on button "C. R07.9" at bounding box center [233, 84] width 215 height 16
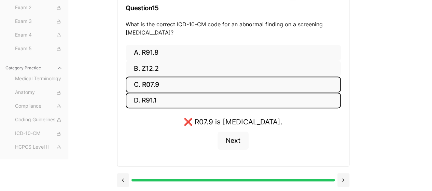
click at [265, 98] on button "D. R91.1" at bounding box center [233, 101] width 215 height 16
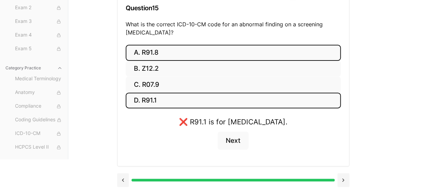
click at [260, 45] on button "A. R91.8" at bounding box center [233, 53] width 215 height 16
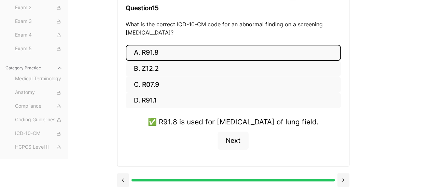
scroll to position [105, 0]
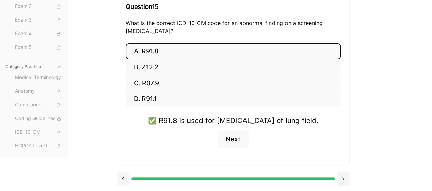
click at [121, 176] on button at bounding box center [123, 179] width 12 height 14
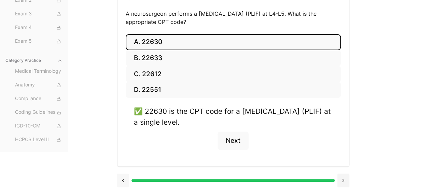
click at [121, 177] on button at bounding box center [123, 180] width 12 height 14
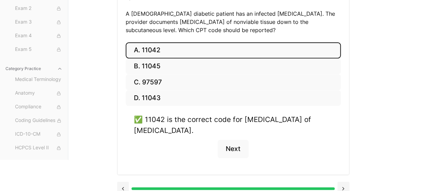
click at [121, 177] on div at bounding box center [233, 188] width 232 height 26
click at [123, 184] on button at bounding box center [123, 189] width 12 height 14
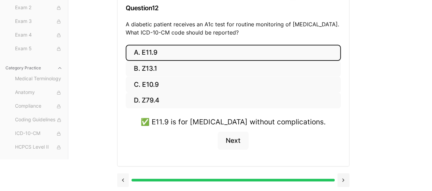
click at [123, 184] on button at bounding box center [123, 180] width 12 height 14
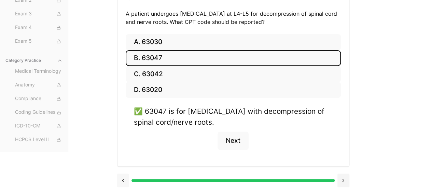
click at [123, 184] on button at bounding box center [123, 180] width 12 height 14
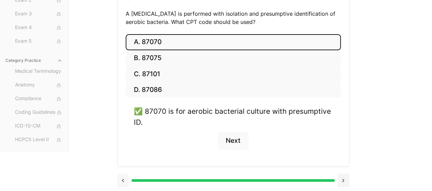
click at [123, 179] on button at bounding box center [123, 180] width 12 height 14
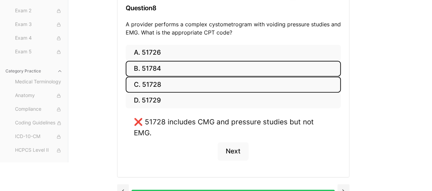
click at [180, 67] on button "B. 51784" at bounding box center [233, 69] width 215 height 16
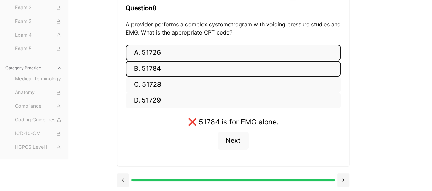
click at [183, 52] on button "A. 51726" at bounding box center [233, 53] width 215 height 16
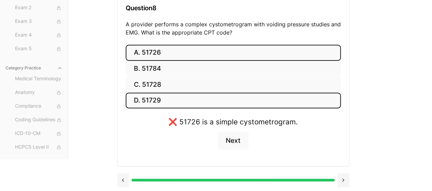
click at [177, 101] on button "D. 51729" at bounding box center [233, 101] width 215 height 16
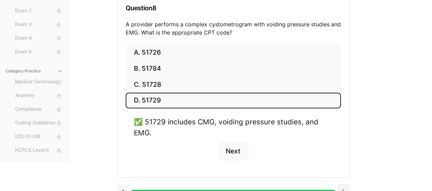
scroll to position [105, 0]
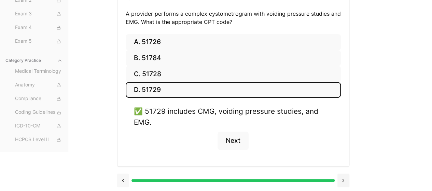
click at [120, 182] on button at bounding box center [123, 180] width 12 height 14
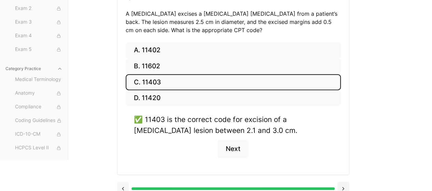
click at [123, 182] on button at bounding box center [123, 189] width 12 height 14
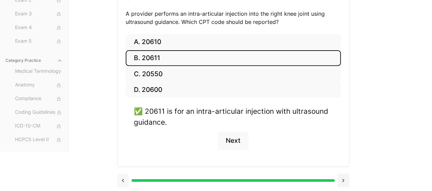
click at [123, 182] on button at bounding box center [123, 180] width 12 height 14
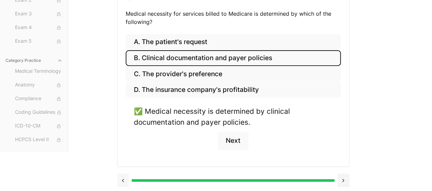
click at [123, 182] on button at bounding box center [123, 180] width 12 height 14
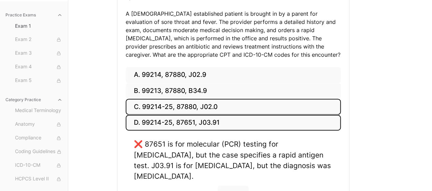
click at [176, 103] on button "C. 99214-25, 87880, J02.0" at bounding box center [233, 107] width 215 height 16
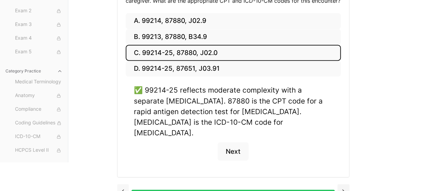
click at [120, 184] on button at bounding box center [123, 191] width 12 height 14
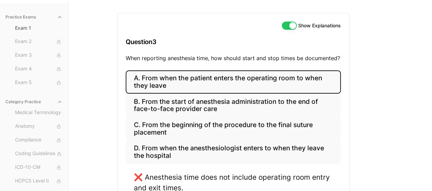
scroll to position [58, 0]
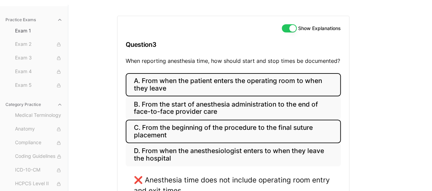
click at [232, 136] on button "C. From the beginning of the procedure to the final suture placement" at bounding box center [233, 131] width 215 height 23
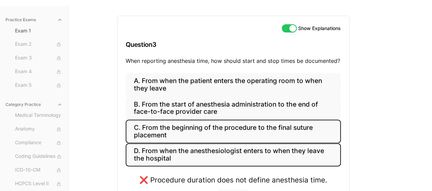
click at [208, 156] on button "D. From when the anesthesiologist enters to when they leave the hospital" at bounding box center [233, 154] width 215 height 23
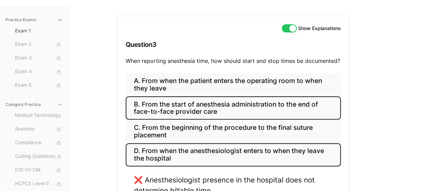
click at [191, 107] on button "B. From the start of anesthesia administration to the end of face-to-face provi…" at bounding box center [233, 107] width 215 height 23
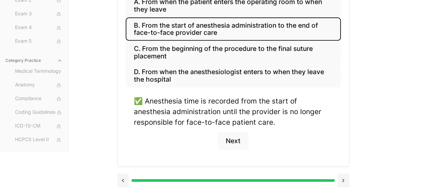
scroll to position [137, 0]
click at [112, 185] on div "Practice Exams Exam 1 Exam 2 Exam 3 Exam 4 Exam 5 Category Practice Medical Ter…" at bounding box center [216, 80] width 432 height 226
click at [124, 180] on button at bounding box center [123, 180] width 12 height 14
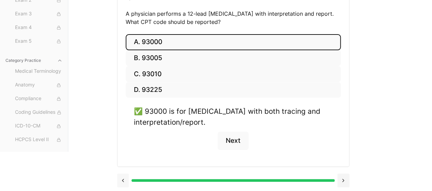
click at [124, 179] on button at bounding box center [123, 180] width 12 height 14
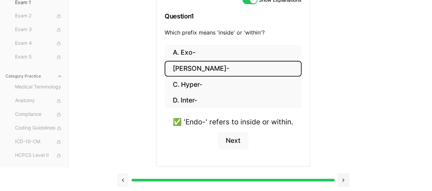
click at [123, 179] on button at bounding box center [123, 180] width 12 height 14
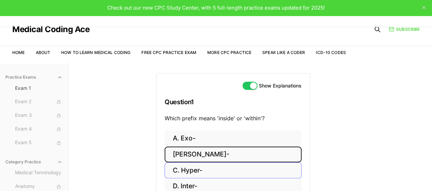
scroll to position [0, 0]
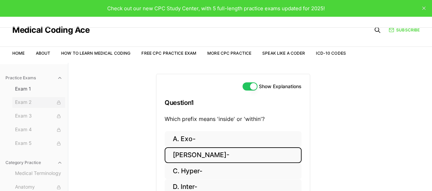
click at [37, 102] on span "Exam 2" at bounding box center [38, 103] width 47 height 8
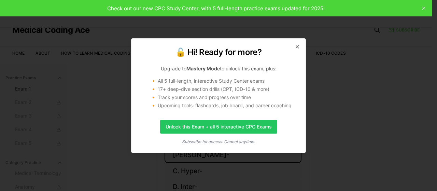
click at [293, 47] on h2 "🔓 Hi! Ready for more?" at bounding box center [219, 52] width 158 height 11
click at [298, 46] on icon "button" at bounding box center [297, 46] width 5 height 5
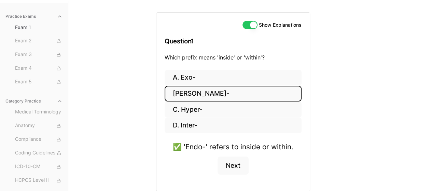
scroll to position [86, 0]
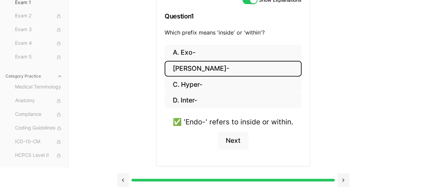
click at [215, 136] on div "✅ 'Endo-' refers to inside or within. Next" at bounding box center [233, 136] width 137 height 41
click at [231, 144] on button "Next" at bounding box center [233, 140] width 31 height 18
click at [231, 127] on div "✅ 'Endo-' refers to inside or within." at bounding box center [233, 121] width 121 height 11
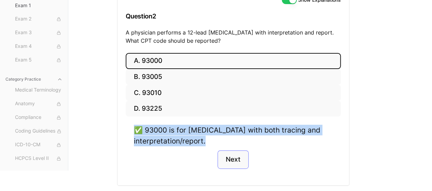
click at [231, 144] on div "✅ 93000 is for ECG with both tracing and interpretation/report." at bounding box center [233, 135] width 199 height 21
click at [229, 157] on button "Next" at bounding box center [233, 159] width 31 height 18
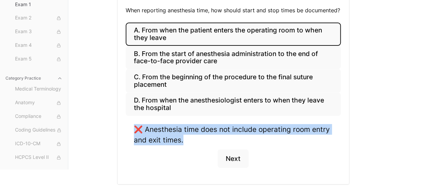
scroll to position [126, 0]
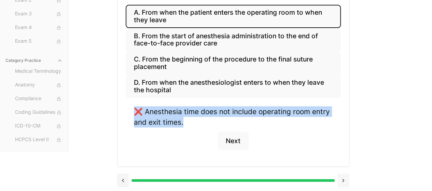
click at [340, 176] on button at bounding box center [343, 180] width 12 height 14
click at [340, 158] on div "❌ Anesthesia time does not include operating room entry and exit times. Next" at bounding box center [233, 132] width 215 height 52
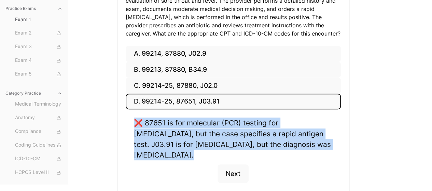
click at [340, 176] on div "❌ 87651 is for molecular (PCR) testing for strep, but the case specifies a rapi…" at bounding box center [233, 153] width 215 height 73
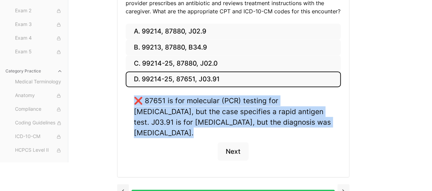
click at [342, 184] on button at bounding box center [343, 191] width 12 height 14
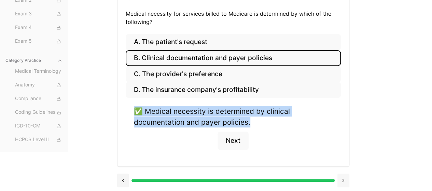
click at [342, 181] on button at bounding box center [343, 180] width 12 height 14
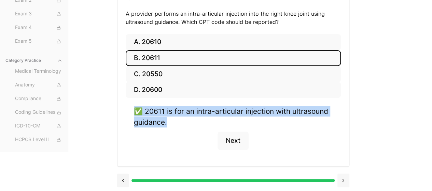
click at [342, 181] on button at bounding box center [343, 180] width 12 height 14
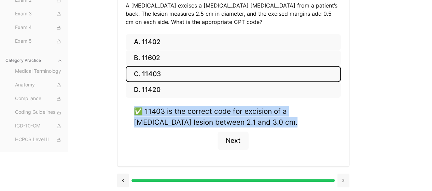
click at [342, 181] on button at bounding box center [343, 180] width 12 height 14
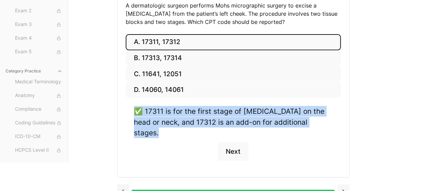
click at [342, 184] on button at bounding box center [343, 191] width 12 height 14
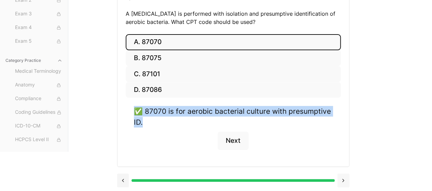
click at [342, 181] on button at bounding box center [343, 180] width 12 height 14
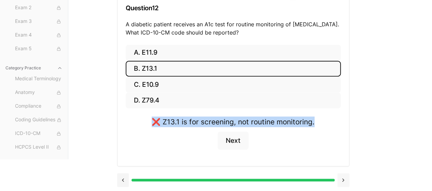
click at [342, 181] on button at bounding box center [343, 180] width 12 height 14
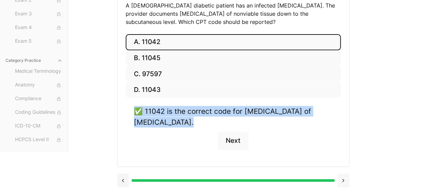
click at [342, 181] on button at bounding box center [343, 180] width 12 height 14
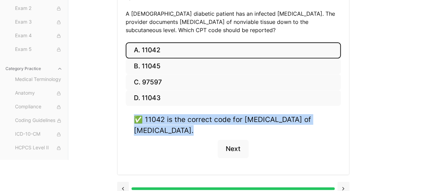
click at [342, 182] on button at bounding box center [343, 189] width 12 height 14
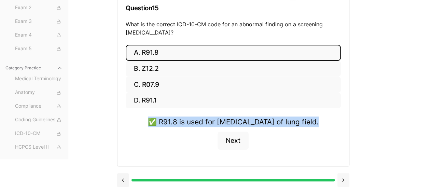
click at [342, 181] on button at bounding box center [343, 180] width 12 height 14
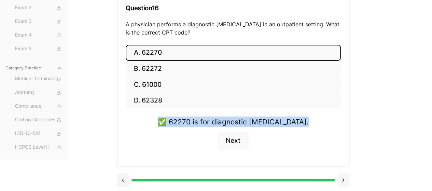
click at [342, 181] on button at bounding box center [343, 180] width 12 height 14
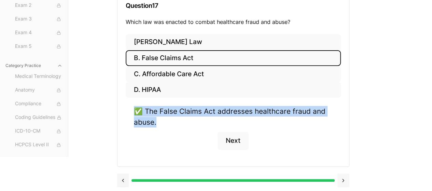
click at [342, 181] on button at bounding box center [343, 180] width 12 height 14
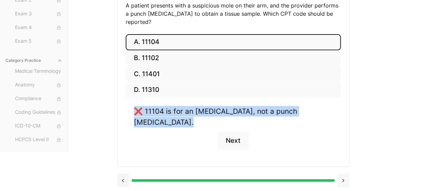
click at [342, 181] on button at bounding box center [343, 180] width 12 height 14
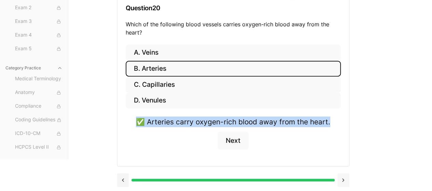
click at [342, 181] on button at bounding box center [343, 180] width 12 height 14
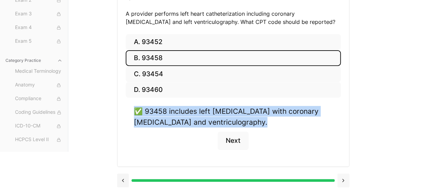
click at [342, 181] on button at bounding box center [343, 180] width 12 height 14
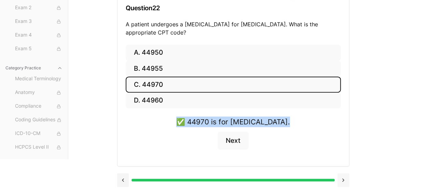
click at [342, 181] on button at bounding box center [343, 180] width 12 height 14
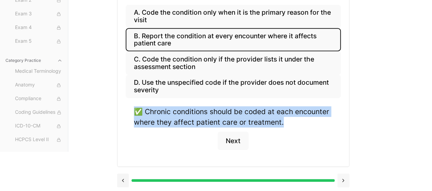
click at [342, 181] on button at bounding box center [343, 180] width 12 height 14
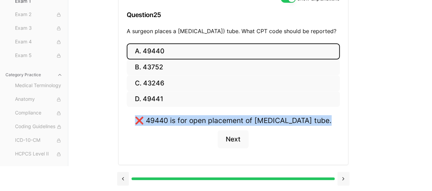
click at [342, 181] on button at bounding box center [343, 179] width 12 height 14
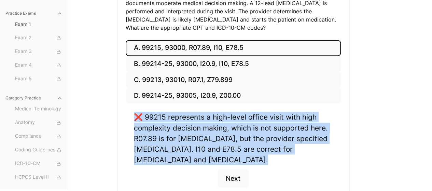
click at [342, 181] on div "A. 99215, 93000, R07.89, I10, E78.5 B. 99214-25, 93000, I20.9, I10, E78.5 C. 99…" at bounding box center [233, 122] width 232 height 164
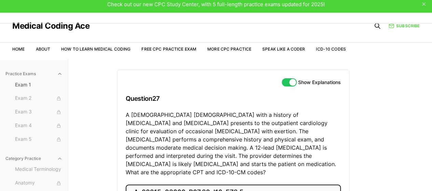
scroll to position [0, 0]
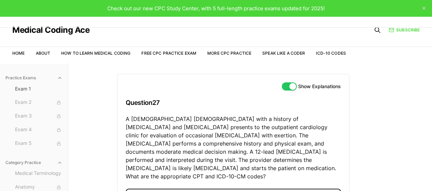
click at [290, 84] on button "Show Explanations" at bounding box center [289, 86] width 15 height 8
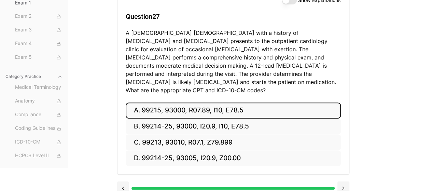
click at [346, 183] on button at bounding box center [343, 188] width 12 height 14
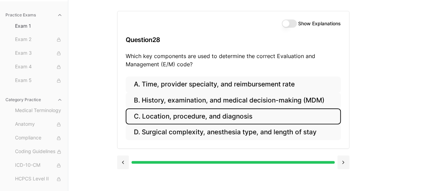
click at [346, 182] on div "Show Explanations Question 28 Which key components are used to determine the co…" at bounding box center [250, 95] width 266 height 191
click at [344, 180] on div "Show Explanations Question 28 Which key components are used to determine the co…" at bounding box center [250, 95] width 266 height 191
click at [345, 165] on button at bounding box center [343, 162] width 12 height 14
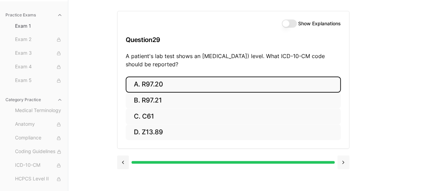
click at [345, 165] on button at bounding box center [343, 162] width 12 height 14
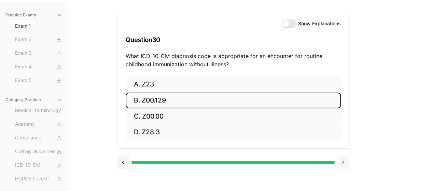
click at [345, 165] on button at bounding box center [343, 162] width 12 height 14
click at [345, 149] on div "A. Z23 B. Z00.129 C. Z00.00 D. Z28.3" at bounding box center [233, 112] width 232 height 72
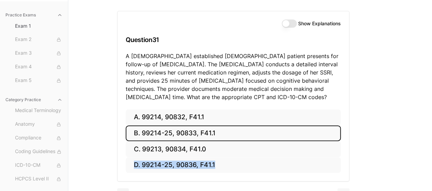
click at [345, 165] on div "A. 99214, 90832, F41.1 B. 99214-25, 90833, F41.1 C. 99213, 90834, F41.0 D. 9921…" at bounding box center [233, 145] width 232 height 72
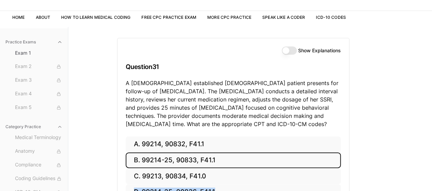
scroll to position [78, 0]
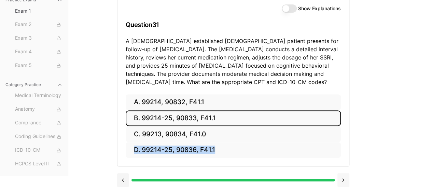
click at [347, 180] on button at bounding box center [343, 180] width 12 height 14
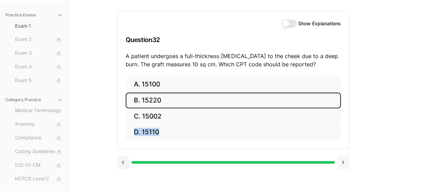
scroll to position [63, 0]
click at [347, 180] on div "Show Explanations Question 32 A patient undergoes a full-thickness skin graft t…" at bounding box center [250, 95] width 266 height 191
click at [343, 165] on button at bounding box center [343, 162] width 12 height 14
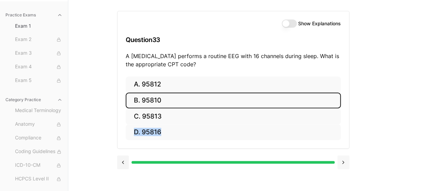
click at [343, 165] on button at bounding box center [343, 162] width 12 height 14
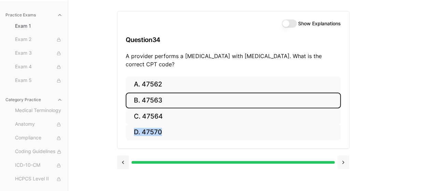
click at [343, 165] on button at bounding box center [343, 162] width 12 height 14
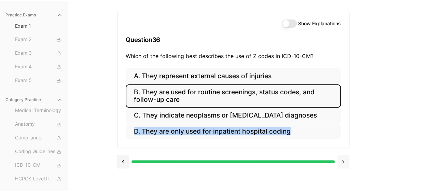
click at [343, 165] on button at bounding box center [343, 162] width 12 height 14
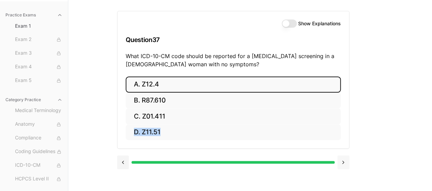
click at [343, 165] on button at bounding box center [343, 162] width 12 height 14
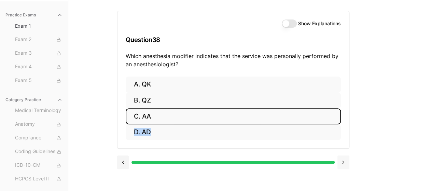
click at [343, 165] on button at bounding box center [343, 162] width 12 height 14
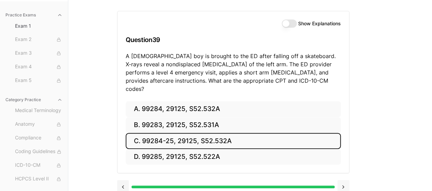
click at [343, 173] on div at bounding box center [233, 186] width 232 height 26
click at [344, 180] on button at bounding box center [343, 187] width 12 height 14
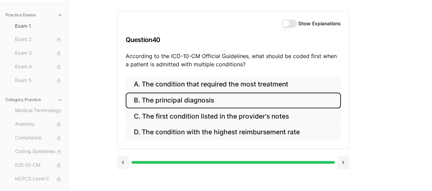
click at [344, 177] on div "Show Explanations Question 40 According to the ICD-10-CM Official Guidelines, w…" at bounding box center [250, 95] width 266 height 191
click at [344, 161] on button at bounding box center [343, 162] width 12 height 14
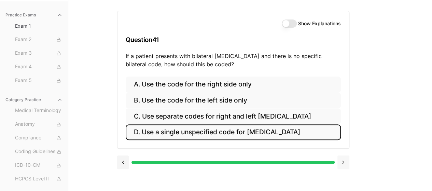
click at [344, 161] on button at bounding box center [343, 162] width 12 height 14
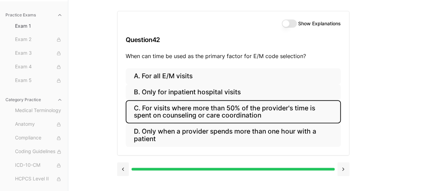
click at [344, 162] on button at bounding box center [343, 169] width 12 height 14
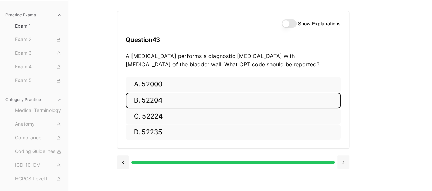
click at [346, 165] on button at bounding box center [343, 162] width 12 height 14
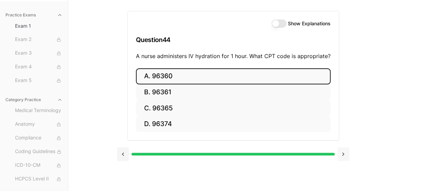
click at [346, 165] on div at bounding box center [233, 153] width 232 height 26
click at [342, 154] on button at bounding box center [343, 154] width 12 height 14
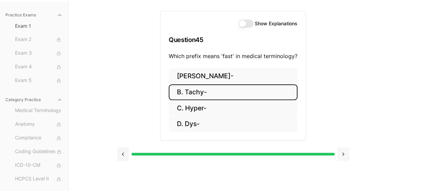
click at [342, 154] on button at bounding box center [343, 154] width 12 height 14
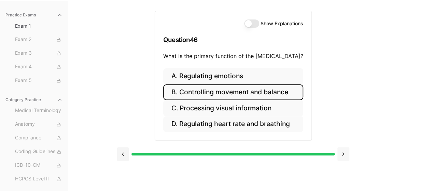
click at [342, 154] on button at bounding box center [343, 154] width 12 height 14
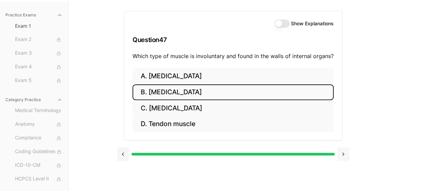
click at [342, 154] on button at bounding box center [343, 154] width 12 height 14
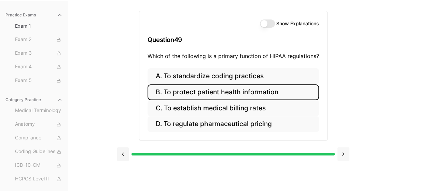
click at [342, 154] on button at bounding box center [343, 154] width 12 height 14
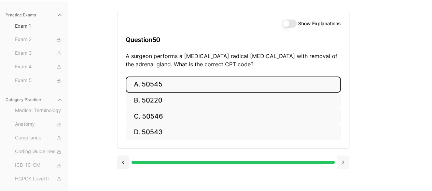
click at [342, 154] on div at bounding box center [233, 162] width 232 height 26
click at [343, 155] on button at bounding box center [343, 162] width 12 height 14
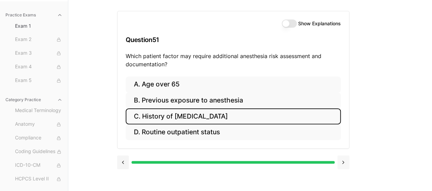
click at [343, 156] on button at bounding box center [343, 162] width 12 height 14
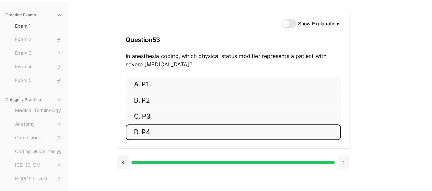
click at [343, 156] on button at bounding box center [343, 162] width 12 height 14
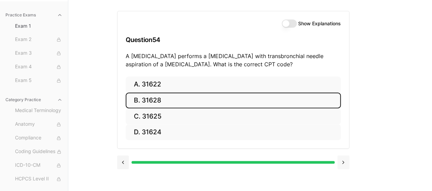
click at [343, 156] on button at bounding box center [343, 162] width 12 height 14
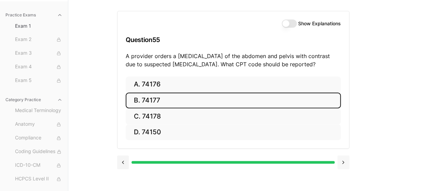
click at [343, 156] on button at bounding box center [343, 162] width 12 height 14
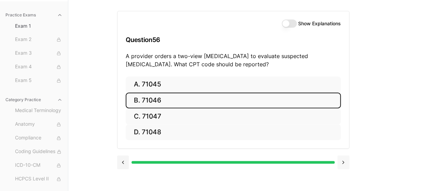
click at [343, 156] on button at bounding box center [343, 162] width 12 height 14
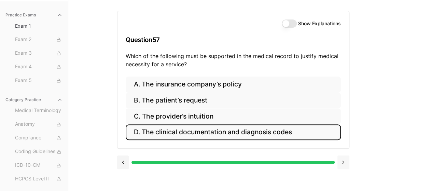
click at [343, 156] on button at bounding box center [343, 162] width 12 height 14
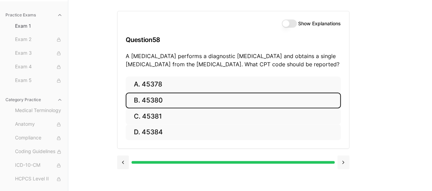
click at [343, 156] on button at bounding box center [343, 162] width 12 height 14
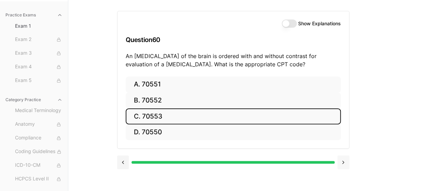
click at [343, 156] on button at bounding box center [343, 162] width 12 height 14
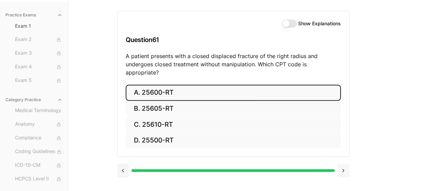
click at [343, 164] on button at bounding box center [343, 171] width 12 height 14
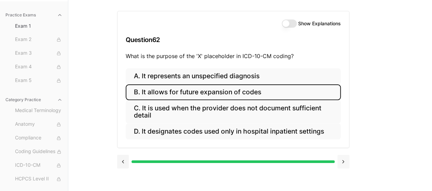
click at [343, 156] on button at bounding box center [343, 162] width 12 height 14
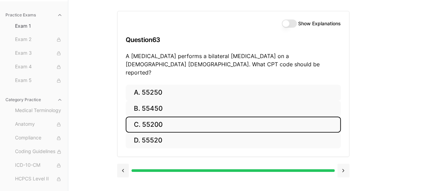
click at [343, 164] on button at bounding box center [343, 171] width 12 height 14
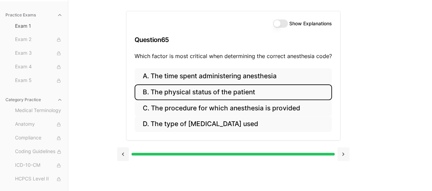
click at [343, 156] on button at bounding box center [343, 154] width 12 height 14
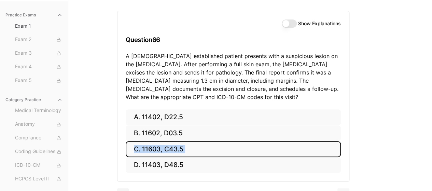
click at [343, 156] on div "A. 11402, D22.5 B. 11602, D03.5 C. 11603, C43.5 D. 11403, D48.5" at bounding box center [233, 145] width 232 height 72
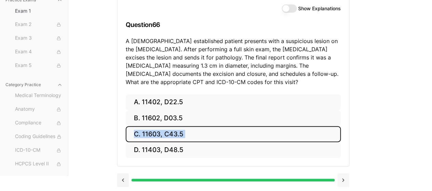
click at [343, 178] on button at bounding box center [343, 180] width 12 height 14
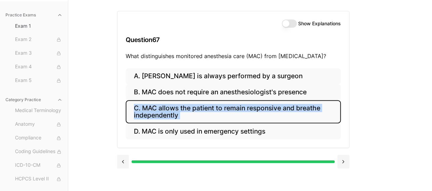
click at [343, 178] on div "Show Explanations Question 67 What distinguishes monitored anesthesia care (MAC…" at bounding box center [250, 95] width 266 height 191
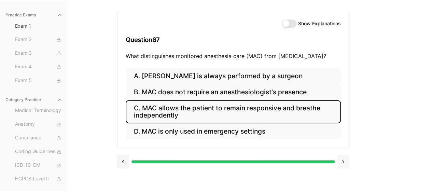
click at [342, 159] on button at bounding box center [343, 162] width 12 height 14
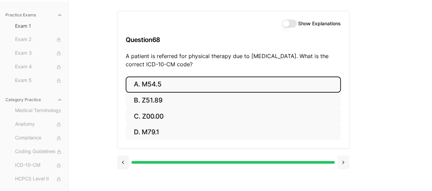
click at [342, 159] on button at bounding box center [343, 162] width 12 height 14
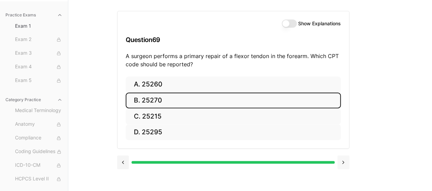
click at [342, 159] on button at bounding box center [343, 162] width 12 height 14
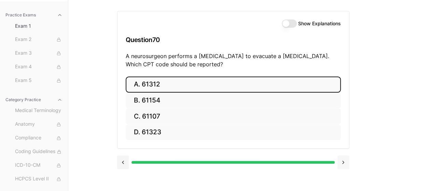
click at [342, 159] on button at bounding box center [343, 162] width 12 height 14
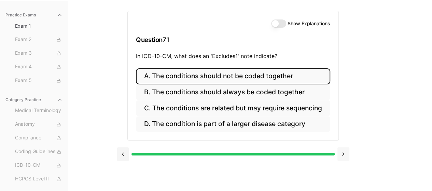
click at [342, 159] on button at bounding box center [343, 154] width 12 height 14
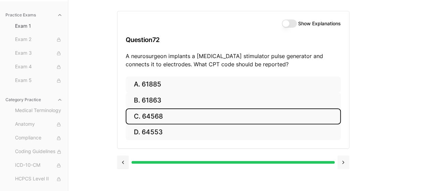
click at [342, 159] on button at bounding box center [343, 162] width 12 height 14
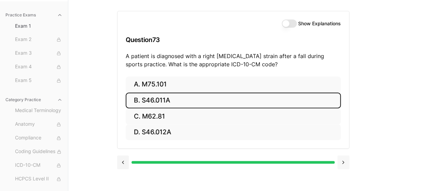
click at [343, 163] on button at bounding box center [343, 162] width 12 height 14
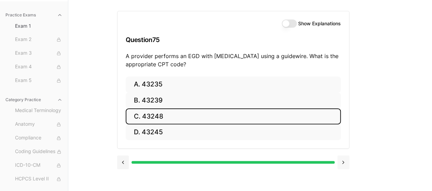
click at [343, 163] on button at bounding box center [343, 162] width 12 height 14
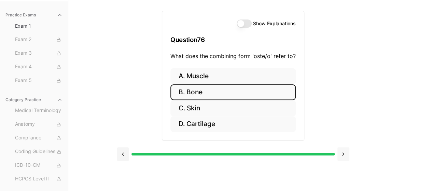
click at [343, 163] on div at bounding box center [233, 153] width 232 height 26
click at [343, 157] on button at bounding box center [343, 154] width 12 height 14
click at [304, 140] on div "A. Muscle B. Bone C. Skin D. Cartilage" at bounding box center [233, 104] width 142 height 72
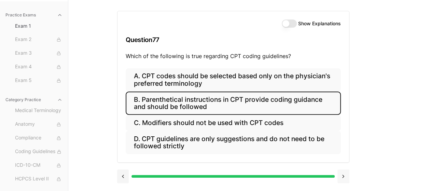
click at [343, 177] on button at bounding box center [343, 176] width 12 height 14
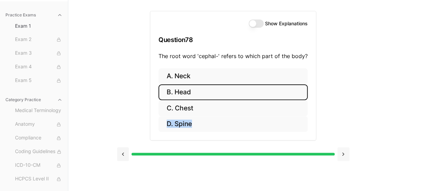
click at [343, 156] on button at bounding box center [343, 154] width 12 height 14
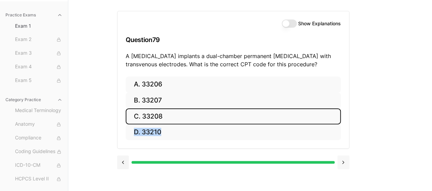
click at [343, 156] on button at bounding box center [343, 162] width 12 height 14
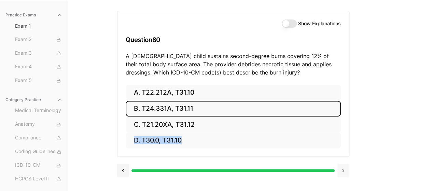
click at [346, 168] on button at bounding box center [343, 171] width 12 height 14
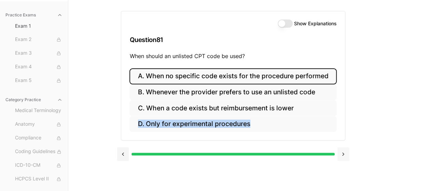
click at [346, 153] on button at bounding box center [343, 154] width 12 height 14
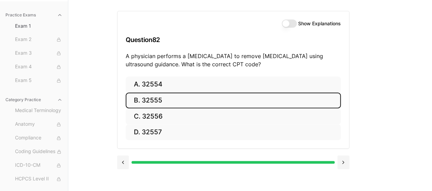
click at [340, 169] on div at bounding box center [233, 162] width 232 height 26
click at [342, 164] on button at bounding box center [343, 162] width 12 height 14
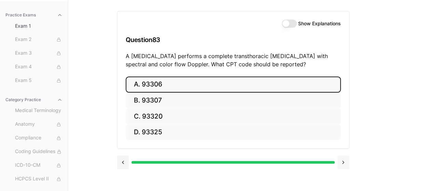
click at [342, 164] on button at bounding box center [343, 162] width 12 height 14
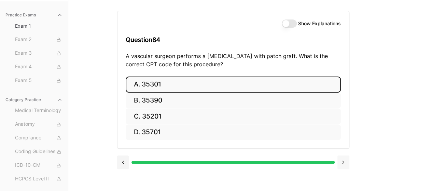
click at [342, 164] on button at bounding box center [343, 162] width 12 height 14
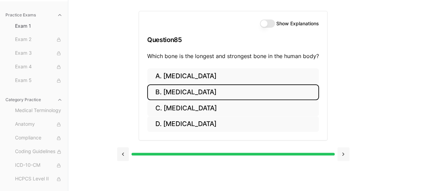
click at [342, 164] on div at bounding box center [233, 153] width 232 height 26
click at [343, 153] on button at bounding box center [343, 154] width 12 height 14
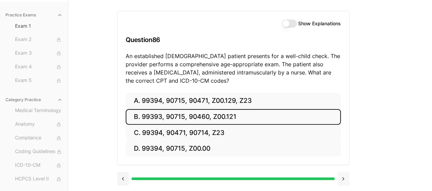
click at [343, 153] on div "A. 99394, 90715, 90471, Z00.129, Z23 B. 99393, 90715, 90460, Z00.121 C. 99394, …" at bounding box center [233, 129] width 232 height 72
click at [346, 177] on button at bounding box center [343, 179] width 12 height 14
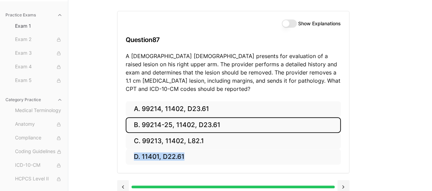
click at [346, 177] on div at bounding box center [233, 186] width 232 height 26
click at [345, 183] on button at bounding box center [343, 187] width 12 height 14
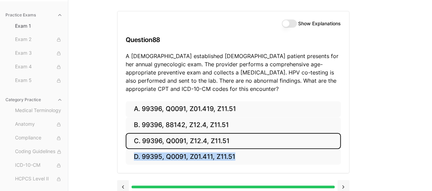
click at [345, 183] on button at bounding box center [343, 187] width 12 height 14
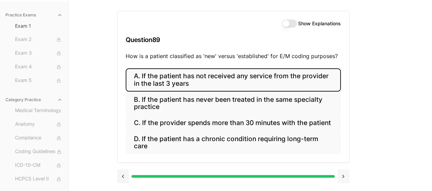
click at [345, 183] on div at bounding box center [233, 176] width 232 height 26
click at [345, 178] on button at bounding box center [343, 176] width 12 height 14
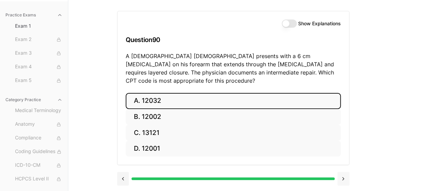
click at [345, 178] on div at bounding box center [233, 178] width 232 height 26
click at [345, 173] on button at bounding box center [343, 179] width 12 height 14
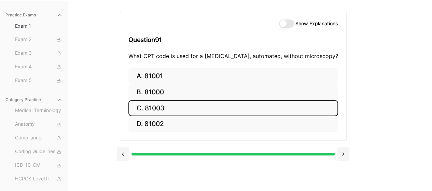
click at [344, 163] on div at bounding box center [233, 153] width 232 height 26
click at [343, 157] on button at bounding box center [343, 154] width 12 height 14
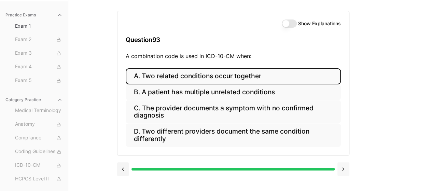
click at [343, 182] on div "Show Explanations Question 93 A combination code is used in ICD-10-CM when: A. …" at bounding box center [250, 95] width 266 height 191
click at [345, 171] on button at bounding box center [343, 169] width 12 height 14
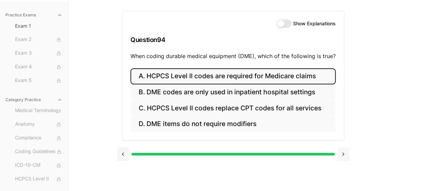
click at [345, 171] on div "Show Explanations Question 94 When coding durable medical equipment (DME), whic…" at bounding box center [250, 95] width 266 height 191
click at [341, 159] on button at bounding box center [343, 154] width 12 height 14
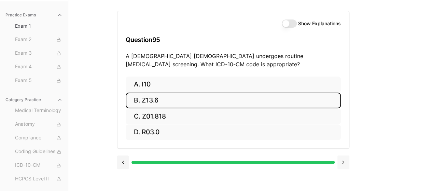
click at [341, 166] on button at bounding box center [343, 162] width 12 height 14
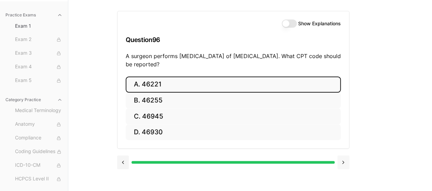
click at [342, 164] on button at bounding box center [343, 162] width 12 height 14
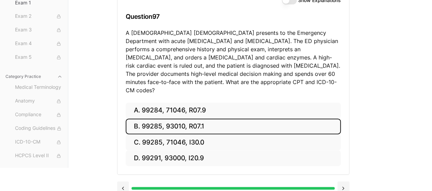
drag, startPoint x: 342, startPoint y: 176, endPoint x: 344, endPoint y: 180, distance: 3.9
click at [344, 181] on button at bounding box center [343, 188] width 12 height 14
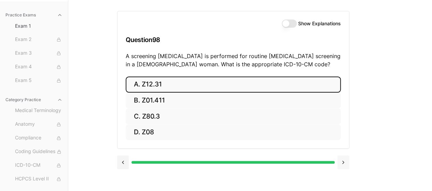
click at [341, 165] on button at bounding box center [343, 162] width 12 height 14
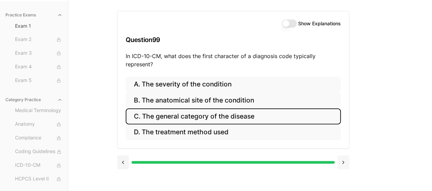
click at [342, 163] on button at bounding box center [343, 162] width 12 height 14
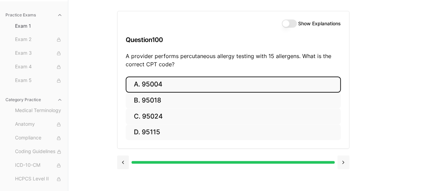
click at [342, 163] on button at bounding box center [343, 162] width 12 height 14
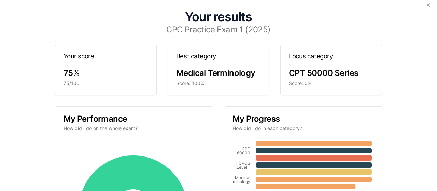
scroll to position [0, 0]
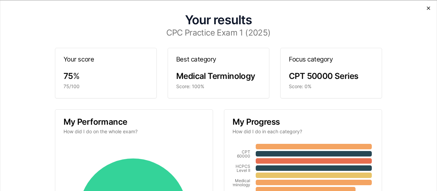
click at [426, 8] on icon "button" at bounding box center [428, 7] width 5 height 5
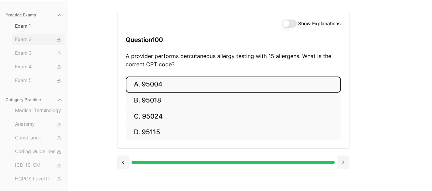
click at [38, 38] on span "Exam 2" at bounding box center [38, 40] width 47 height 8
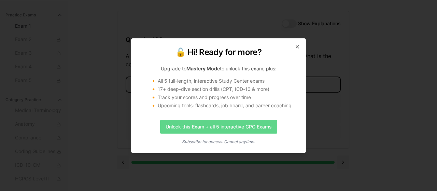
click at [219, 129] on link "Unlock this Exam + all 5 interactive CPC Exams" at bounding box center [218, 127] width 117 height 14
click at [253, 126] on link "Unlock this Exam + all 5 interactive CPC Exams" at bounding box center [218, 127] width 117 height 14
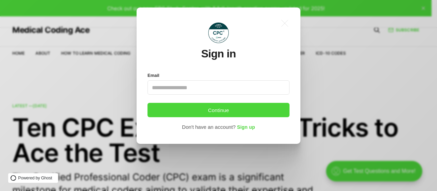
click at [191, 90] on input "Email" at bounding box center [219, 87] width 142 height 14
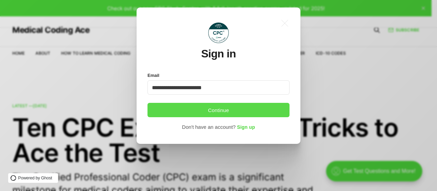
type input "**********"
click at [191, 110] on button "Continue" at bounding box center [219, 110] width 142 height 14
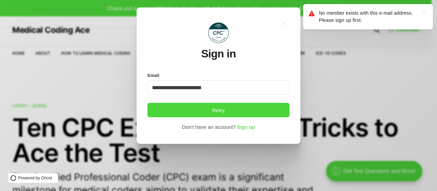
click at [251, 128] on span "Sign up" at bounding box center [246, 127] width 18 height 5
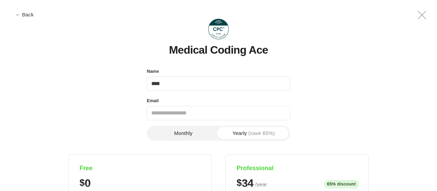
type input "**********"
drag, startPoint x: 148, startPoint y: 119, endPoint x: 181, endPoint y: 116, distance: 33.2
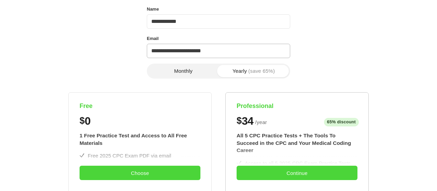
scroll to position [137, 0]
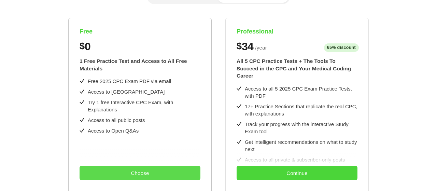
type input "**********"
click at [160, 174] on button "Choose" at bounding box center [140, 173] width 121 height 14
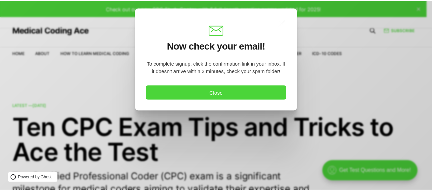
scroll to position [0, 0]
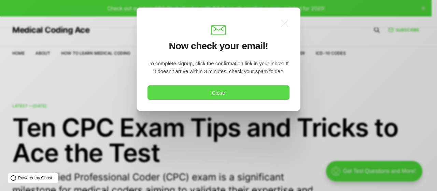
click at [243, 92] on button "Close" at bounding box center [219, 92] width 142 height 14
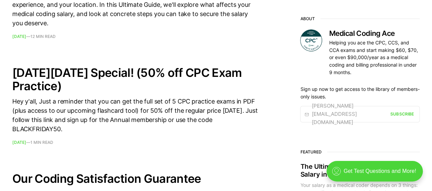
scroll to position [478, 0]
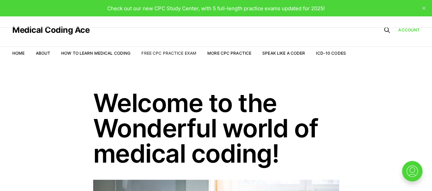
click at [185, 54] on link "Free CPC Practice Exam" at bounding box center [168, 53] width 55 height 5
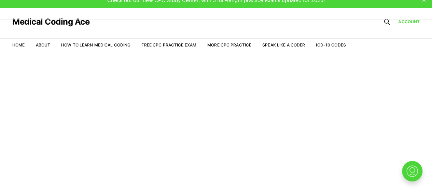
scroll to position [16, 0]
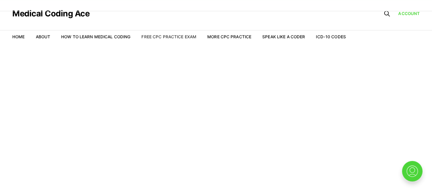
click at [184, 39] on link "Free CPC Practice Exam" at bounding box center [168, 36] width 55 height 5
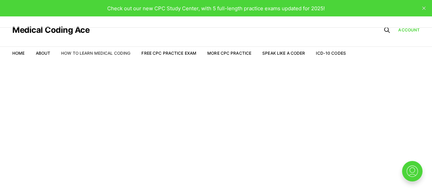
click at [77, 54] on link "How to Learn Medical Coding" at bounding box center [95, 53] width 69 height 5
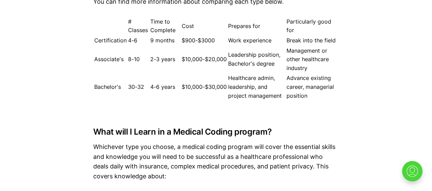
scroll to position [1093, 0]
